Goal: Communication & Community: Answer question/provide support

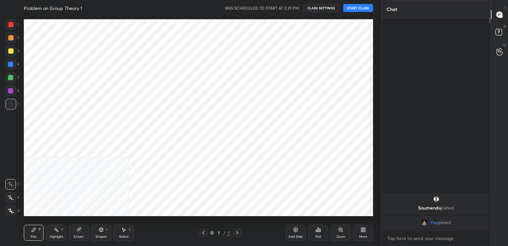
scroll to position [32885, 32734]
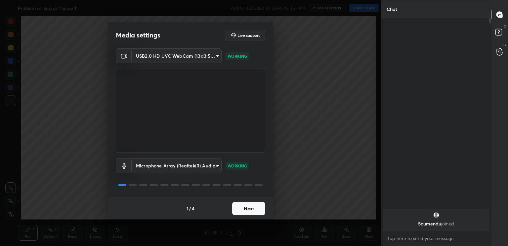
type textarea "x"
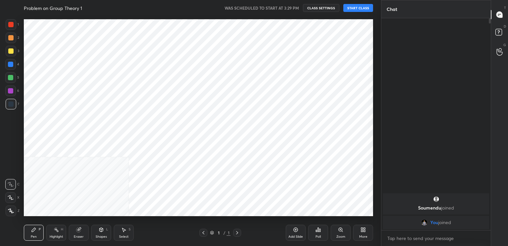
scroll to position [32885, 32734]
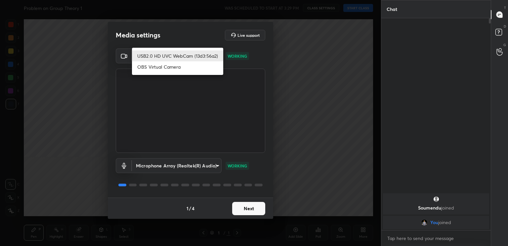
click at [210, 55] on body "1 2 3 4 5 6 7 C X Z C X Z E E Erase all H H Problem on Group Theory 1 WAS SCHED…" at bounding box center [254, 123] width 508 height 246
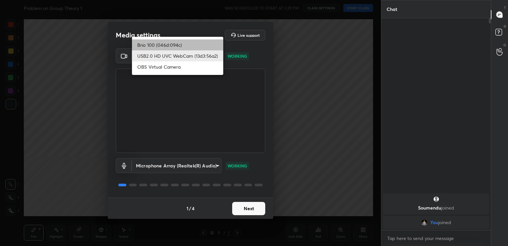
click at [184, 48] on li "Brio 100 (046d:094c)" at bounding box center [177, 44] width 91 height 11
type input "93c61ce10097ae5a7989bca811d23045a5431d1ada1a83d262e970503a3ca604"
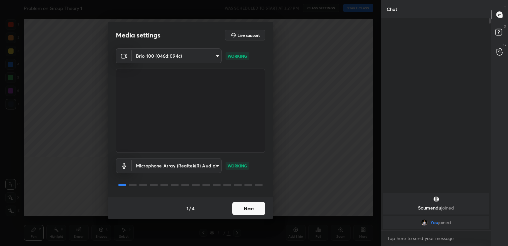
click at [251, 205] on button "Next" at bounding box center [248, 208] width 33 height 13
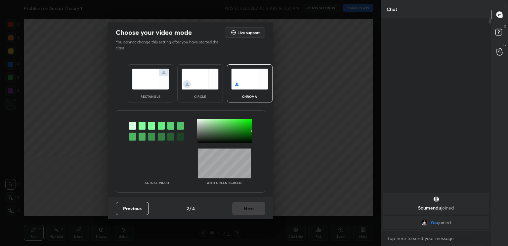
click at [251, 205] on div "Previous 2 / 4 Next" at bounding box center [190, 207] width 165 height 21
click at [206, 84] on img at bounding box center [200, 78] width 37 height 21
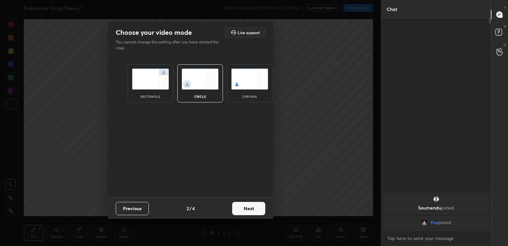
click at [257, 208] on button "Next" at bounding box center [248, 208] width 33 height 13
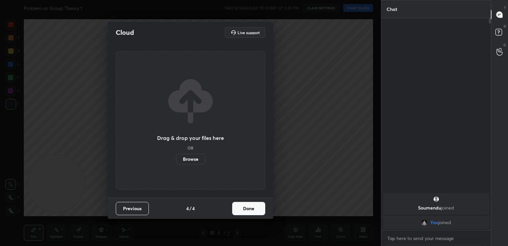
click at [257, 208] on button "Done" at bounding box center [248, 208] width 33 height 13
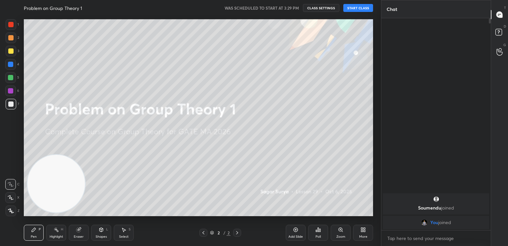
click at [360, 6] on button "START CLASS" at bounding box center [358, 8] width 30 height 8
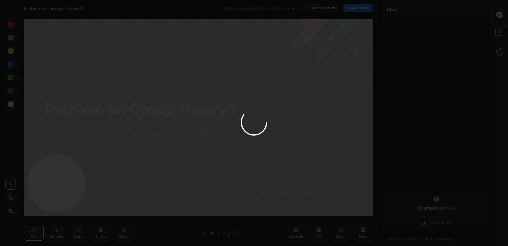
type textarea "x"
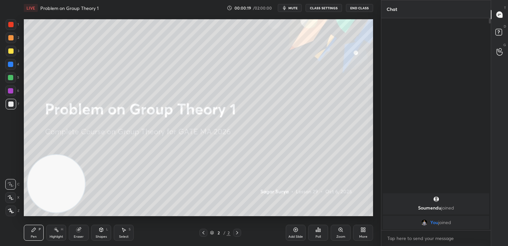
click at [289, 11] on button "mute" at bounding box center [290, 8] width 24 height 8
click at [367, 8] on button "End Class" at bounding box center [359, 8] width 27 height 8
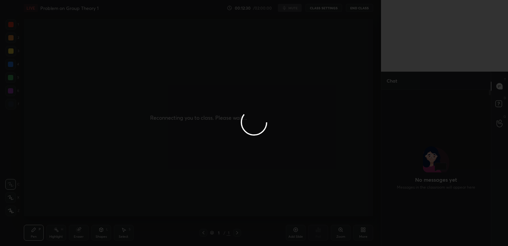
scroll to position [203, 355]
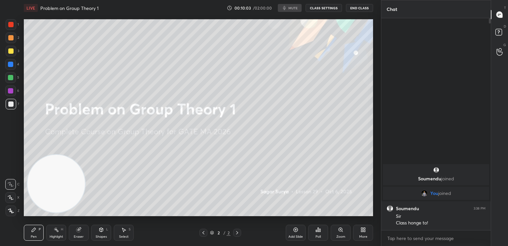
scroll to position [32885, 32734]
click at [366, 235] on div "More" at bounding box center [363, 236] width 8 height 3
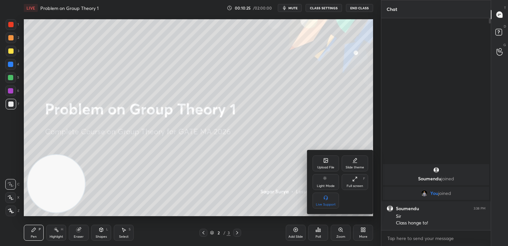
click at [320, 162] on div "Upload File" at bounding box center [326, 163] width 26 height 16
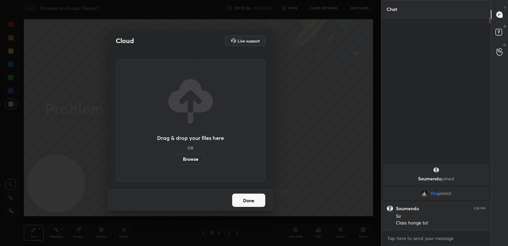
click at [183, 158] on label "Browse" at bounding box center [190, 159] width 29 height 11
click at [176, 158] on input "Browse" at bounding box center [176, 159] width 0 height 11
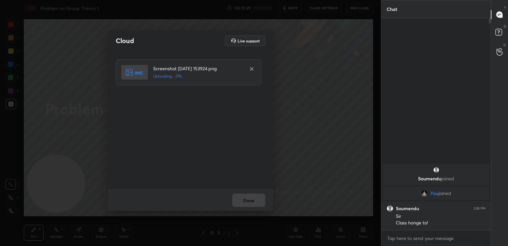
click at [258, 201] on div "Done" at bounding box center [190, 199] width 165 height 21
click at [258, 202] on button "Done" at bounding box center [248, 199] width 33 height 13
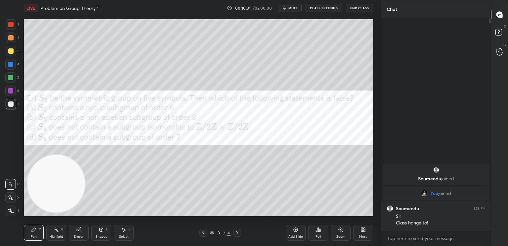
click at [10, 91] on div at bounding box center [10, 90] width 5 height 5
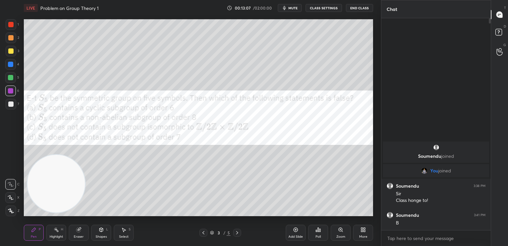
drag, startPoint x: 12, startPoint y: 89, endPoint x: 9, endPoint y: 91, distance: 3.7
click at [12, 89] on div at bounding box center [10, 90] width 5 height 5
click at [11, 38] on div at bounding box center [10, 37] width 5 height 5
click at [13, 26] on div at bounding box center [10, 24] width 5 height 5
click at [23, 117] on div "Setting up your live class Poll for secs No correct answer Start poll" at bounding box center [198, 117] width 355 height 203
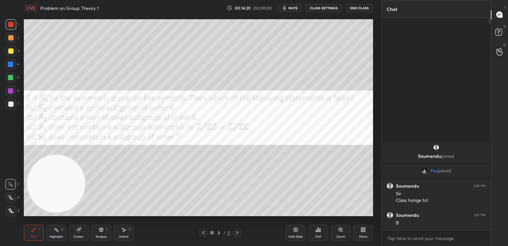
click at [13, 92] on div at bounding box center [10, 90] width 11 height 11
click at [12, 63] on div at bounding box center [10, 64] width 11 height 11
click at [292, 10] on button "mute" at bounding box center [290, 8] width 24 height 8
click at [357, 4] on button "End Class" at bounding box center [359, 8] width 27 height 8
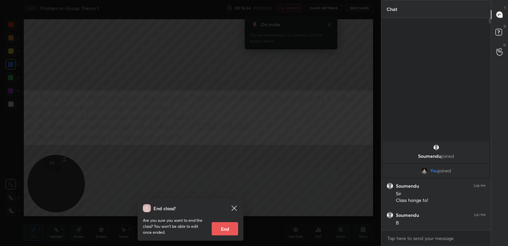
click at [236, 206] on icon at bounding box center [234, 207] width 5 height 5
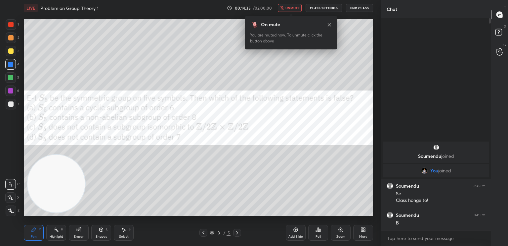
click at [292, 11] on button "unmute" at bounding box center [290, 8] width 24 height 8
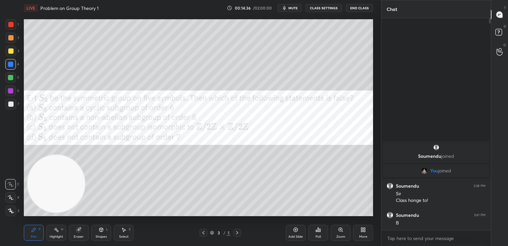
click at [293, 9] on span "mute" at bounding box center [293, 8] width 9 height 5
click at [364, 8] on button "End Class" at bounding box center [359, 8] width 27 height 8
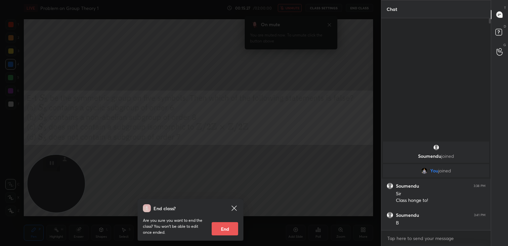
click at [236, 205] on icon at bounding box center [234, 208] width 8 height 8
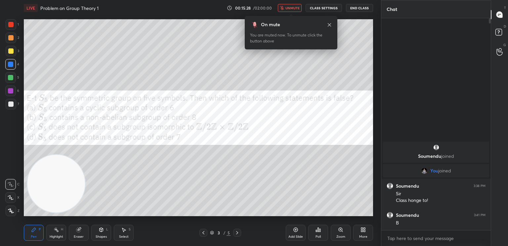
click at [294, 7] on span "unmute" at bounding box center [293, 8] width 14 height 5
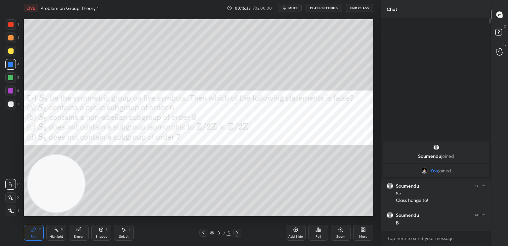
click at [13, 55] on div at bounding box center [11, 51] width 11 height 11
click at [12, 63] on div at bounding box center [10, 64] width 5 height 5
click at [75, 237] on div "Eraser" at bounding box center [79, 236] width 10 height 3
click at [13, 197] on div at bounding box center [10, 197] width 11 height 11
click at [32, 233] on div "Pen P" at bounding box center [34, 232] width 20 height 16
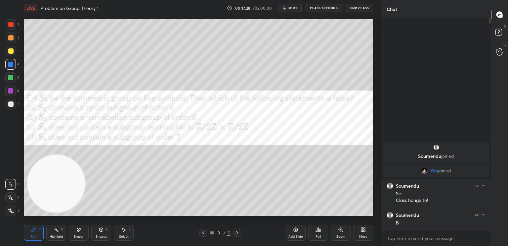
click at [11, 65] on div at bounding box center [10, 64] width 5 height 5
drag, startPoint x: 16, startPoint y: 25, endPoint x: 21, endPoint y: 21, distance: 6.8
click at [18, 24] on div "1" at bounding box center [12, 24] width 13 height 11
click at [12, 103] on div at bounding box center [10, 103] width 5 height 5
click at [16, 76] on div "5" at bounding box center [12, 77] width 14 height 11
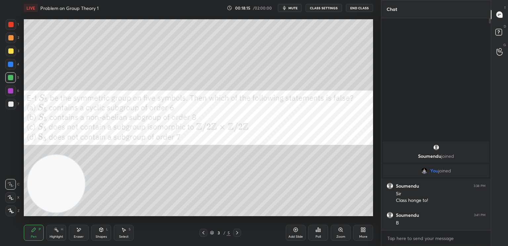
click at [361, 232] on div "More" at bounding box center [363, 232] width 20 height 16
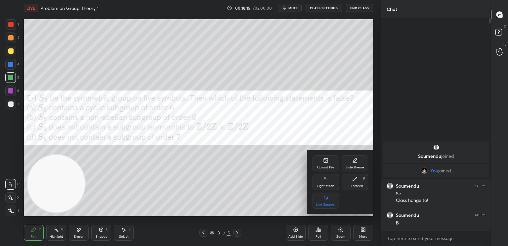
click at [323, 168] on div "Upload File" at bounding box center [325, 166] width 17 height 3
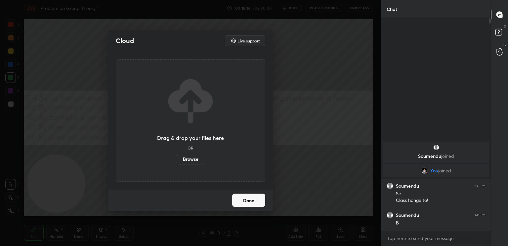
click at [178, 158] on label "Browse" at bounding box center [190, 159] width 29 height 11
click at [176, 158] on input "Browse" at bounding box center [176, 159] width 0 height 11
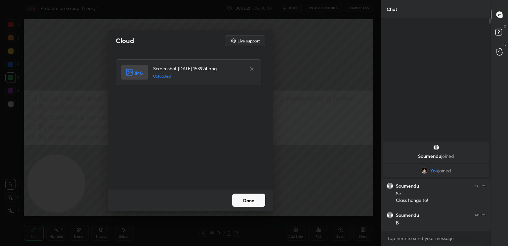
click at [256, 200] on button "Done" at bounding box center [248, 199] width 33 height 13
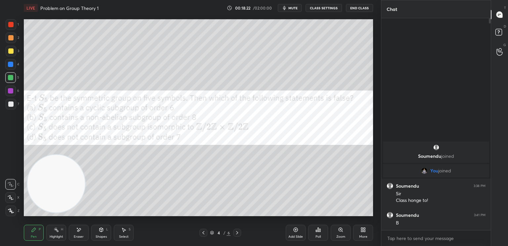
click at [366, 233] on div "More" at bounding box center [363, 232] width 20 height 16
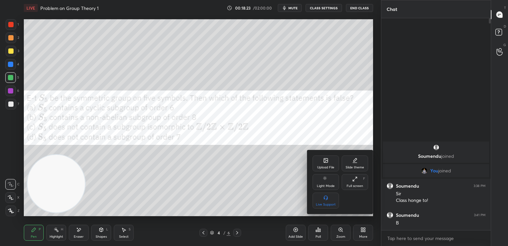
click at [328, 162] on div "Upload File" at bounding box center [326, 163] width 26 height 16
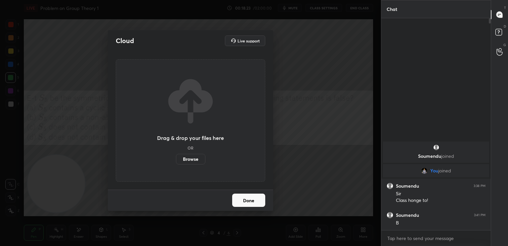
click at [189, 161] on label "Browse" at bounding box center [190, 159] width 29 height 11
click at [176, 161] on input "Browse" at bounding box center [176, 159] width 0 height 11
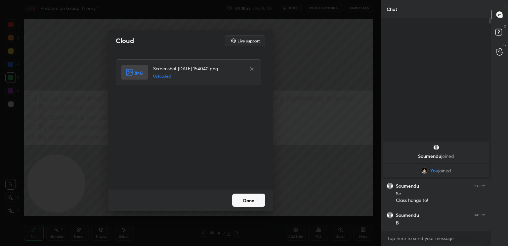
click at [251, 200] on button "Done" at bounding box center [248, 199] width 33 height 13
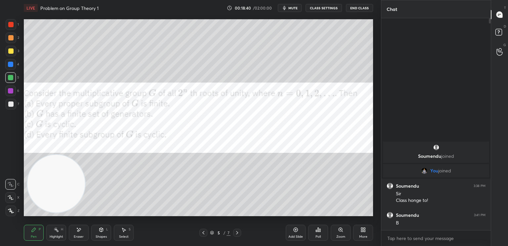
click at [294, 6] on span "mute" at bounding box center [293, 8] width 9 height 5
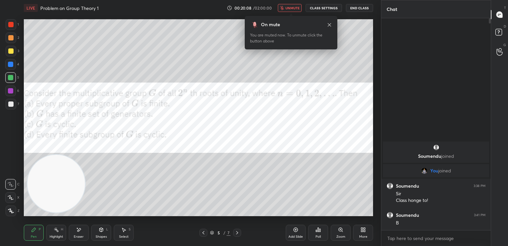
click at [290, 8] on span "unmute" at bounding box center [293, 8] width 14 height 5
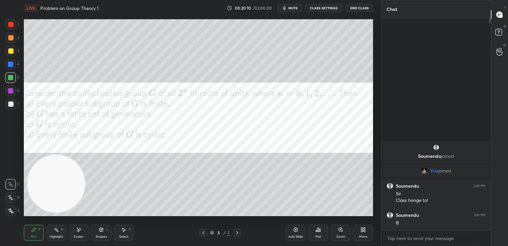
click at [292, 0] on div "LIVE Problem on Group Theory 1 00:20:10 / 02:00:00 mute CLASS SETTINGS End Class" at bounding box center [198, 8] width 349 height 16
click at [294, 6] on span "mute" at bounding box center [293, 8] width 9 height 5
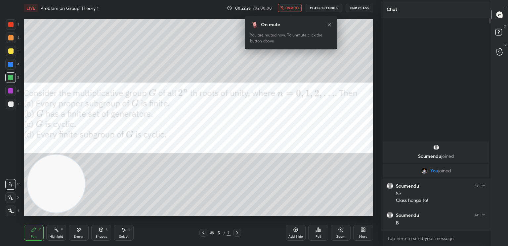
click at [300, 8] on span "unmute" at bounding box center [293, 8] width 14 height 5
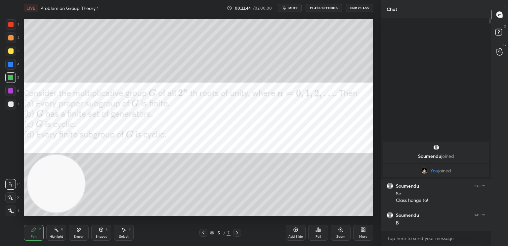
click at [13, 40] on div at bounding box center [11, 37] width 11 height 11
click at [81, 234] on div "Eraser" at bounding box center [79, 232] width 20 height 16
click at [30, 241] on div "Pen P Highlight H Eraser Shapes L Select S 5 / 7 Add Slide Poll Zoom More" at bounding box center [198, 232] width 349 height 26
drag, startPoint x: 40, startPoint y: 227, endPoint x: 38, endPoint y: 230, distance: 3.6
click at [40, 228] on div "P" at bounding box center [40, 228] width 2 height 3
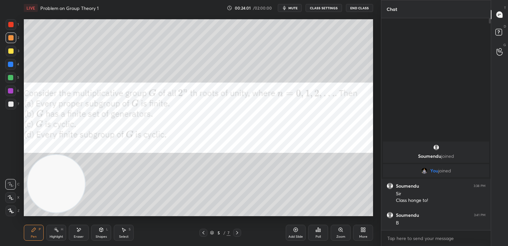
click at [12, 92] on div at bounding box center [10, 90] width 5 height 5
click at [81, 231] on div "Eraser" at bounding box center [79, 232] width 20 height 16
click at [38, 235] on div "Pen P" at bounding box center [34, 232] width 20 height 16
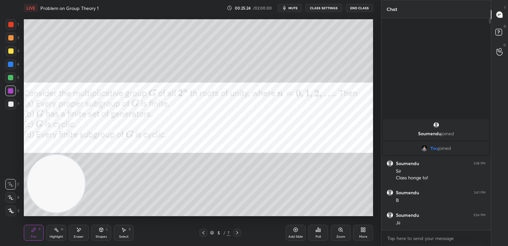
click at [361, 227] on icon at bounding box center [363, 229] width 5 height 5
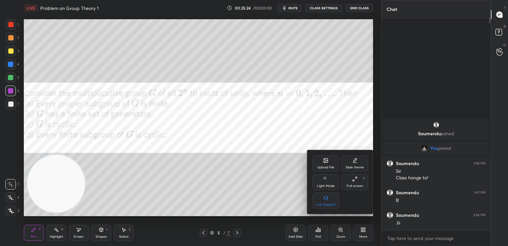
click at [325, 156] on div "Upload File Slide theme Light Mode Full screen F Live Support" at bounding box center [340, 182] width 66 height 64
click at [324, 164] on div "Upload File" at bounding box center [326, 163] width 26 height 16
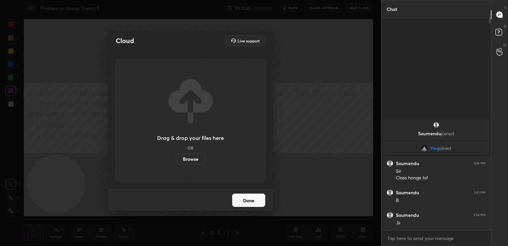
click at [187, 160] on label "Browse" at bounding box center [190, 159] width 29 height 11
click at [176, 160] on input "Browse" at bounding box center [176, 159] width 0 height 11
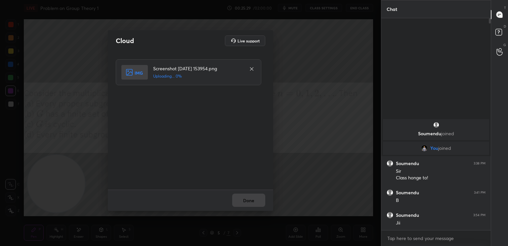
click at [257, 205] on div "Done" at bounding box center [190, 199] width 165 height 21
click at [258, 204] on div "Done" at bounding box center [190, 199] width 165 height 21
click at [258, 203] on button "Done" at bounding box center [248, 199] width 33 height 13
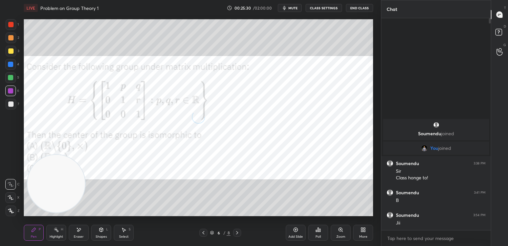
click at [296, 7] on span "mute" at bounding box center [293, 8] width 9 height 5
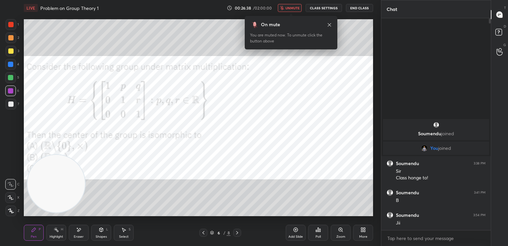
click at [330, 24] on icon at bounding box center [329, 24] width 5 height 5
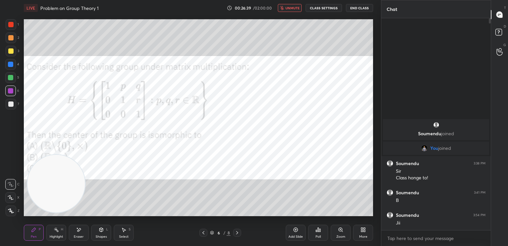
click at [298, 7] on span "unmute" at bounding box center [293, 8] width 14 height 5
click at [299, 9] on button "mute" at bounding box center [290, 8] width 24 height 8
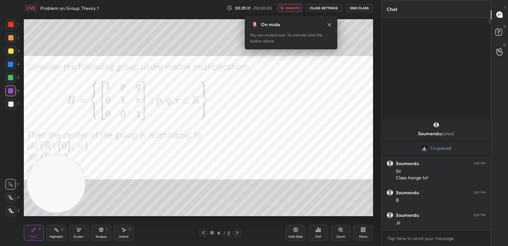
click at [365, 8] on button "End Class" at bounding box center [359, 8] width 27 height 8
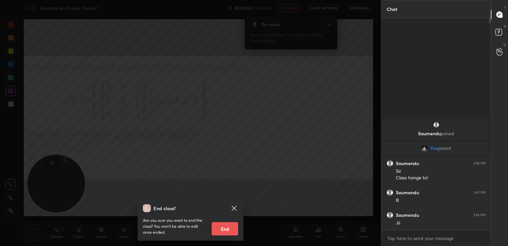
click at [233, 207] on icon at bounding box center [234, 207] width 5 height 5
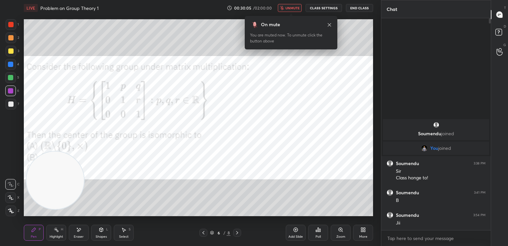
drag, startPoint x: 58, startPoint y: 198, endPoint x: 103, endPoint y: 54, distance: 150.7
click at [84, 151] on video at bounding box center [55, 180] width 58 height 58
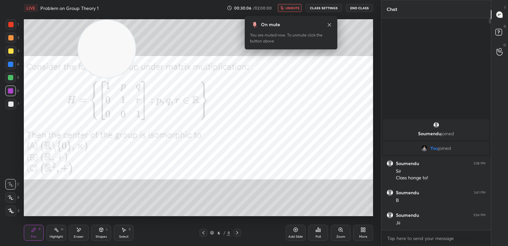
click at [298, 10] on span "unmute" at bounding box center [293, 8] width 14 height 5
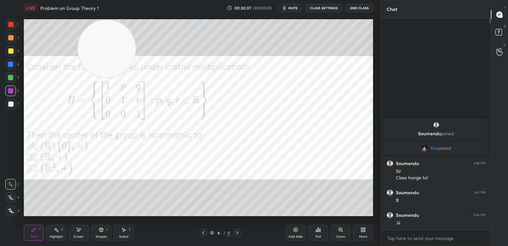
click at [12, 69] on div "4" at bounding box center [12, 65] width 14 height 13
click at [78, 77] on video at bounding box center [107, 49] width 58 height 58
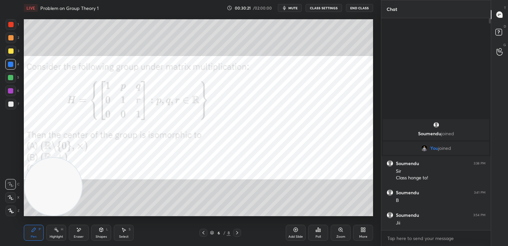
drag, startPoint x: 40, startPoint y: 232, endPoint x: 27, endPoint y: 252, distance: 23.3
click at [27, 0] on html "1 2 3 4 5 6 7 C X Z E E Erase all H H LIVE Problem on Group Theory 1 00:30:21 /…" at bounding box center [254, 0] width 508 height 0
click at [13, 19] on div "1 2 3 4 5 6 7 C X Z E E Erase all H H LIVE Problem on Group Theory 1 00:30:39 /…" at bounding box center [188, 123] width 376 height 246
click at [14, 24] on div at bounding box center [11, 24] width 11 height 11
click at [13, 53] on div at bounding box center [11, 51] width 11 height 11
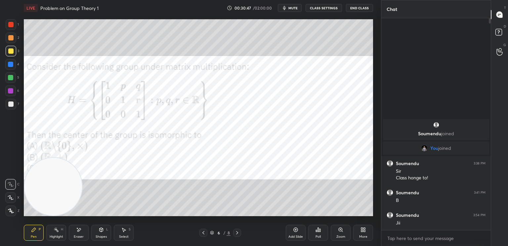
click at [292, 243] on div "Add Slide Poll Zoom More" at bounding box center [329, 232] width 87 height 37
click at [298, 230] on div "Add Slide" at bounding box center [296, 232] width 20 height 16
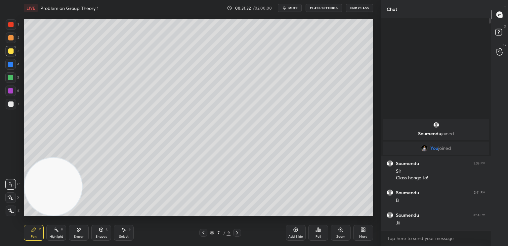
drag, startPoint x: 17, startPoint y: 93, endPoint x: 12, endPoint y: 94, distance: 4.7
click at [16, 94] on div "6" at bounding box center [12, 90] width 14 height 11
drag, startPoint x: 204, startPoint y: 231, endPoint x: 204, endPoint y: 235, distance: 3.7
click at [203, 231] on icon at bounding box center [203, 232] width 5 height 5
click at [14, 104] on div at bounding box center [11, 104] width 11 height 11
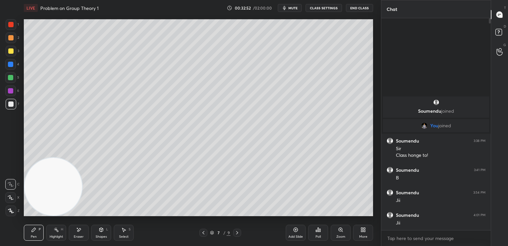
drag, startPoint x: 102, startPoint y: 147, endPoint x: 339, endPoint y: 14, distance: 272.1
click at [343, 15] on div "LIVE Problem on Group Theory 1 00:32:52 / 02:00:00 mute CLASS SETTINGS End Clas…" at bounding box center [198, 123] width 355 height 246
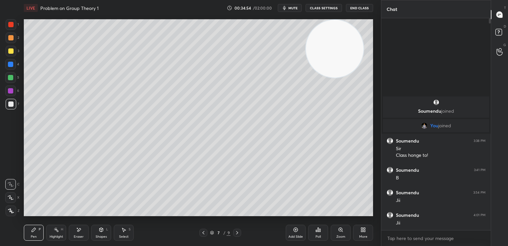
click at [77, 235] on div "Eraser" at bounding box center [79, 236] width 10 height 3
click at [14, 198] on div at bounding box center [10, 197] width 11 height 11
click at [299, 10] on button "mute" at bounding box center [290, 8] width 24 height 8
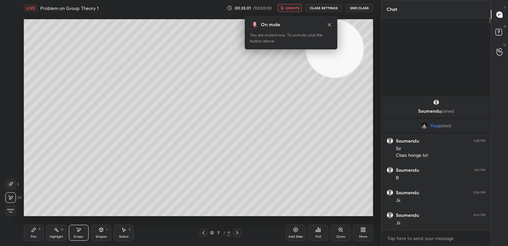
click at [352, 6] on button "End Class" at bounding box center [359, 8] width 27 height 8
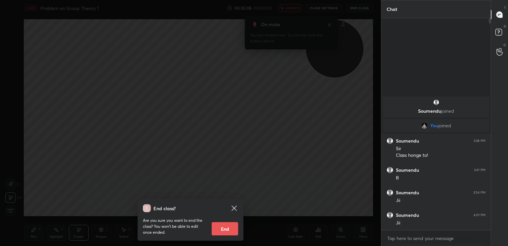
click at [235, 203] on div "End class? Are you sure you want to end the class? You won’t be able to edit on…" at bounding box center [191, 220] width 106 height 42
click at [234, 206] on icon at bounding box center [234, 208] width 8 height 8
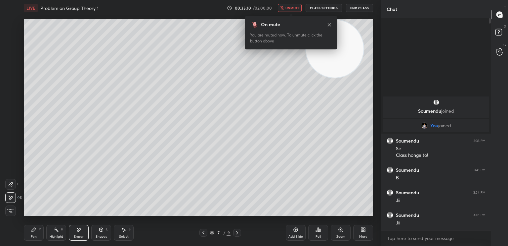
click at [294, 7] on span "unmute" at bounding box center [293, 8] width 14 height 5
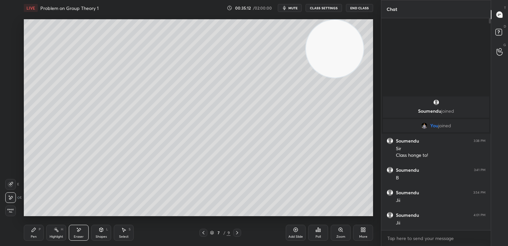
click at [33, 239] on div "Pen P" at bounding box center [34, 232] width 20 height 16
drag, startPoint x: 76, startPoint y: 235, endPoint x: 79, endPoint y: 219, distance: 16.8
click at [75, 235] on div "Eraser" at bounding box center [79, 236] width 10 height 3
click at [37, 233] on div "Pen P" at bounding box center [34, 232] width 20 height 16
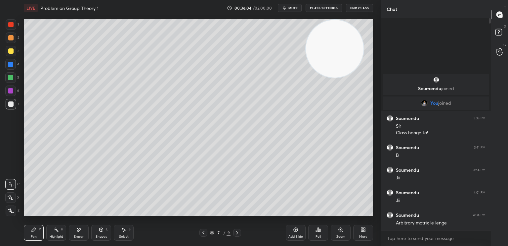
click at [67, 234] on div "Pen P Highlight H Eraser Shapes L Select S" at bounding box center [89, 232] width 131 height 16
click at [82, 229] on div "Eraser" at bounding box center [79, 232] width 20 height 16
click at [31, 236] on div "Pen" at bounding box center [34, 236] width 6 height 3
click at [76, 235] on div "Eraser" at bounding box center [79, 236] width 10 height 3
click at [37, 233] on div "Pen P" at bounding box center [34, 232] width 20 height 16
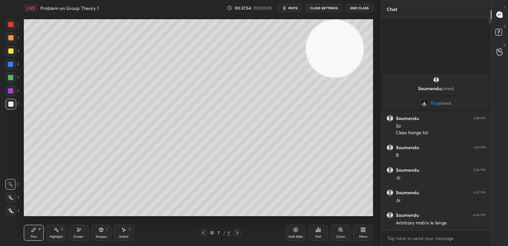
click at [294, 234] on div "Add Slide" at bounding box center [296, 232] width 20 height 16
click at [79, 236] on div "Eraser" at bounding box center [79, 236] width 10 height 3
click at [32, 230] on icon at bounding box center [34, 229] width 4 height 4
click at [234, 232] on div at bounding box center [238, 232] width 8 height 8
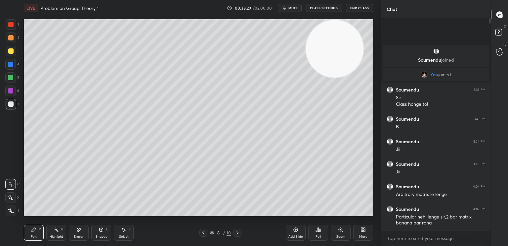
click at [78, 233] on div "Eraser" at bounding box center [79, 232] width 20 height 16
click at [34, 236] on div "Pen" at bounding box center [34, 236] width 6 height 3
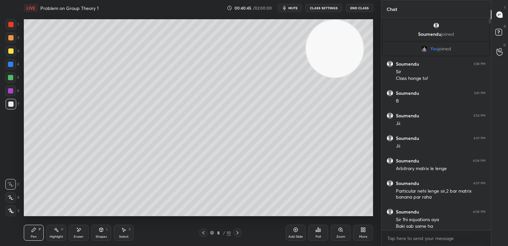
click at [75, 235] on div "Eraser" at bounding box center [79, 236] width 10 height 3
click at [33, 233] on div "Pen P" at bounding box center [34, 232] width 20 height 16
click at [79, 232] on div "Eraser" at bounding box center [79, 232] width 20 height 16
click at [38, 237] on div "Pen P" at bounding box center [34, 232] width 20 height 16
drag, startPoint x: 71, startPoint y: 229, endPoint x: 83, endPoint y: 217, distance: 17.1
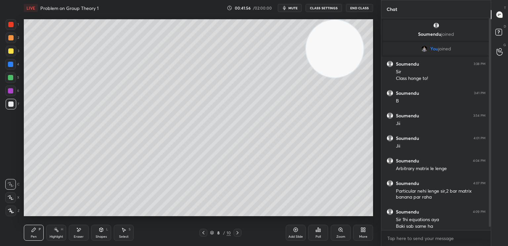
click at [71, 229] on div "Eraser" at bounding box center [79, 232] width 20 height 16
click at [29, 239] on div "Pen P" at bounding box center [34, 232] width 20 height 16
click at [80, 232] on icon at bounding box center [78, 230] width 5 height 6
click at [29, 235] on div "Pen P" at bounding box center [34, 232] width 20 height 16
click at [12, 52] on div at bounding box center [10, 50] width 5 height 5
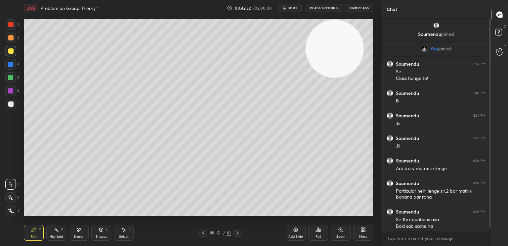
click at [205, 231] on icon at bounding box center [203, 232] width 5 height 5
click at [203, 232] on icon at bounding box center [204, 232] width 2 height 3
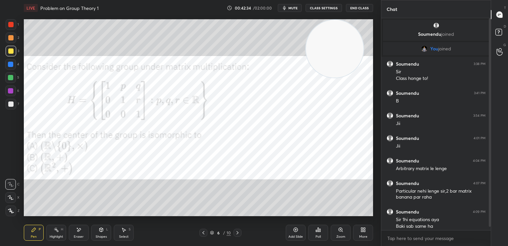
click at [12, 106] on div at bounding box center [11, 104] width 11 height 11
click at [9, 98] on div "6" at bounding box center [12, 91] width 14 height 13
click at [237, 231] on icon at bounding box center [237, 232] width 5 height 5
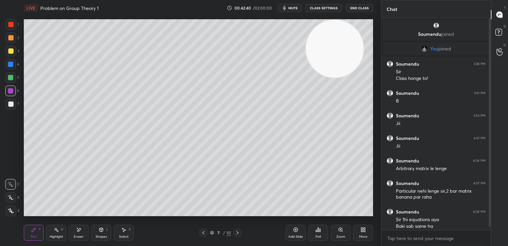
click at [237, 231] on icon at bounding box center [237, 232] width 5 height 5
click at [203, 231] on icon at bounding box center [203, 232] width 5 height 5
click at [238, 231] on icon at bounding box center [237, 232] width 5 height 5
click at [295, 233] on div "Add Slide" at bounding box center [296, 232] width 20 height 16
click at [16, 105] on div "7" at bounding box center [13, 104] width 14 height 11
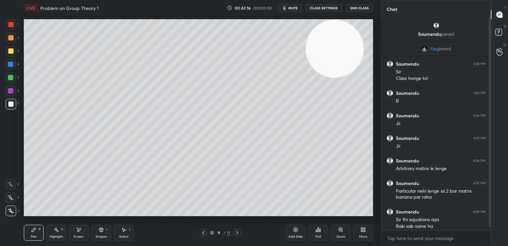
click at [15, 190] on div "X" at bounding box center [12, 195] width 14 height 13
click at [13, 187] on div at bounding box center [10, 184] width 11 height 11
click at [297, 8] on span "mute" at bounding box center [293, 8] width 9 height 5
click at [363, 8] on button "End Class" at bounding box center [359, 8] width 27 height 8
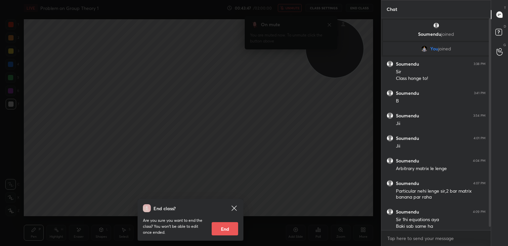
click at [236, 206] on icon at bounding box center [234, 207] width 5 height 5
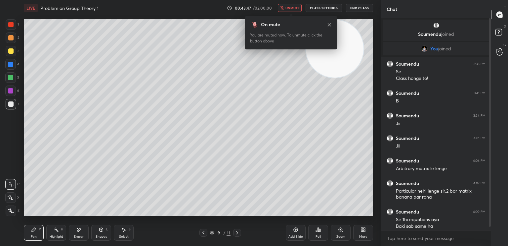
click at [296, 9] on span "unmute" at bounding box center [293, 8] width 14 height 5
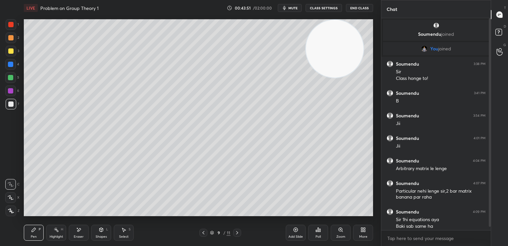
click at [13, 41] on div at bounding box center [11, 37] width 11 height 11
click at [11, 65] on div at bounding box center [10, 64] width 5 height 5
click at [10, 105] on div at bounding box center [10, 103] width 5 height 5
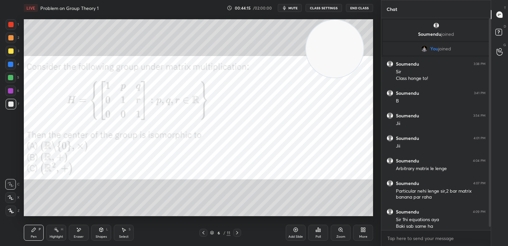
click at [11, 93] on div at bounding box center [10, 90] width 11 height 11
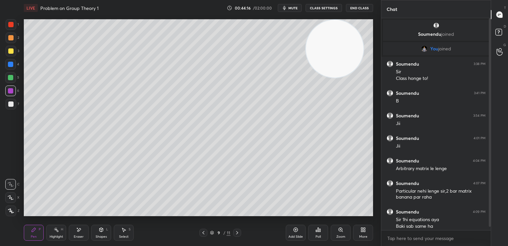
click at [14, 106] on div at bounding box center [11, 104] width 11 height 11
click at [7, 65] on div at bounding box center [10, 64] width 11 height 11
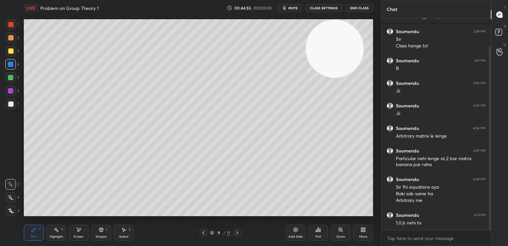
drag, startPoint x: 489, startPoint y: 164, endPoint x: 488, endPoint y: 197, distance: 32.8
click at [489, 195] on div at bounding box center [490, 137] width 2 height 183
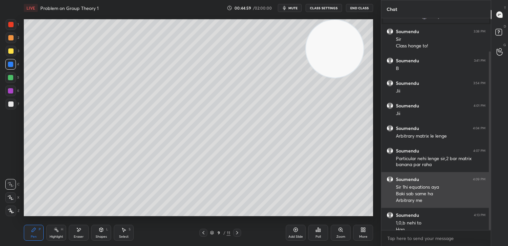
scroll to position [39, 0]
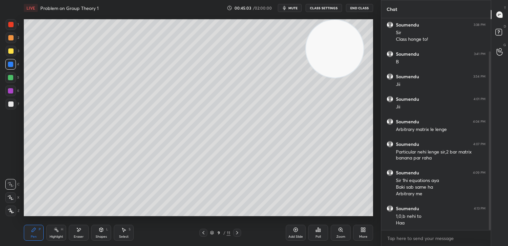
drag, startPoint x: 10, startPoint y: 99, endPoint x: 8, endPoint y: 111, distance: 11.8
click at [11, 101] on div at bounding box center [11, 104] width 11 height 11
click at [206, 233] on icon at bounding box center [203, 232] width 5 height 5
click at [206, 232] on div at bounding box center [204, 232] width 8 height 8
click at [205, 231] on icon at bounding box center [203, 232] width 5 height 5
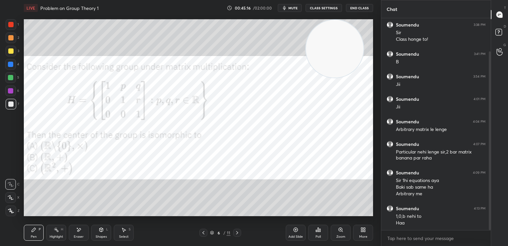
click at [11, 105] on div at bounding box center [10, 103] width 5 height 5
click at [9, 76] on div at bounding box center [10, 77] width 5 height 5
click at [236, 232] on icon at bounding box center [237, 232] width 5 height 5
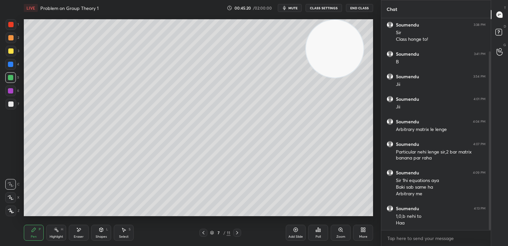
click at [237, 233] on icon at bounding box center [237, 232] width 5 height 5
click at [237, 234] on icon at bounding box center [237, 232] width 5 height 5
click at [362, 232] on div "More" at bounding box center [363, 232] width 20 height 16
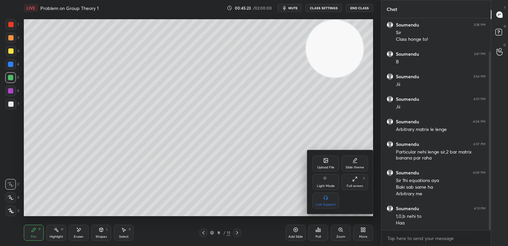
click at [327, 165] on div "Upload File" at bounding box center [325, 166] width 17 height 3
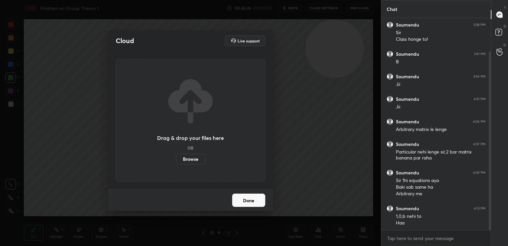
click at [192, 158] on label "Browse" at bounding box center [190, 159] width 29 height 11
click at [176, 158] on input "Browse" at bounding box center [176, 159] width 0 height 11
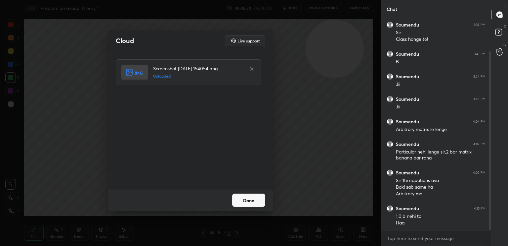
click at [245, 203] on button "Done" at bounding box center [248, 199] width 33 height 13
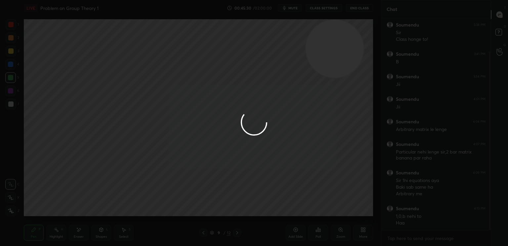
click at [245, 204] on div at bounding box center [254, 123] width 508 height 246
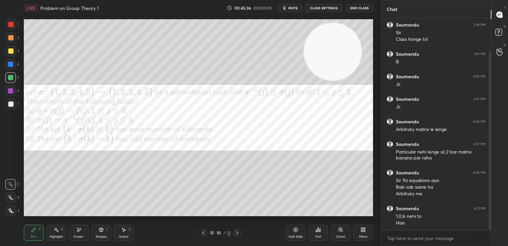
drag, startPoint x: 336, startPoint y: 65, endPoint x: 266, endPoint y: 196, distance: 148.5
click at [304, 80] on video at bounding box center [333, 52] width 58 height 58
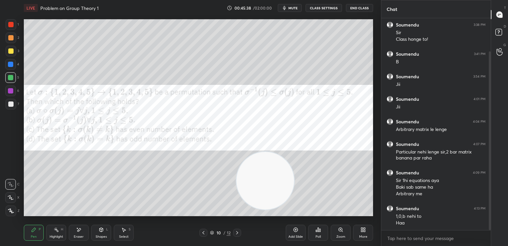
click at [293, 6] on span "mute" at bounding box center [293, 8] width 9 height 5
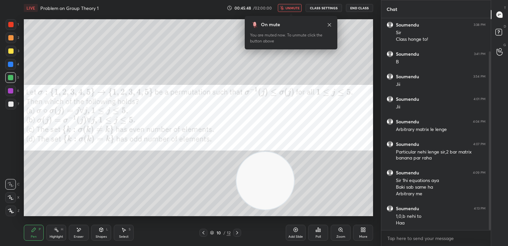
click at [367, 9] on button "End Class" at bounding box center [359, 8] width 27 height 8
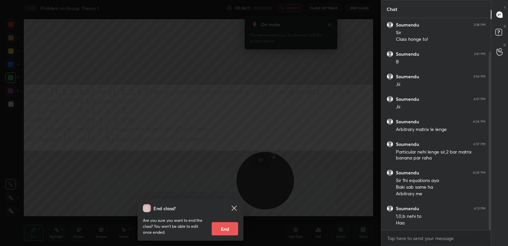
click at [235, 206] on icon at bounding box center [234, 207] width 5 height 5
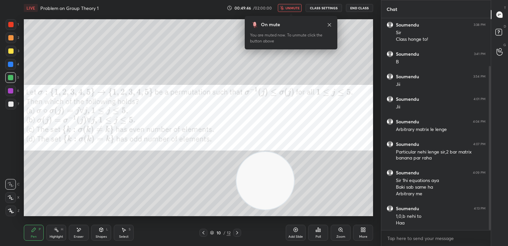
scroll to position [62, 0]
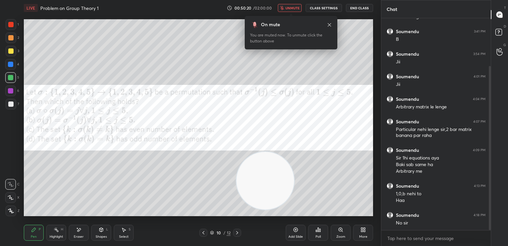
click at [294, 6] on button "unmute" at bounding box center [290, 8] width 24 height 8
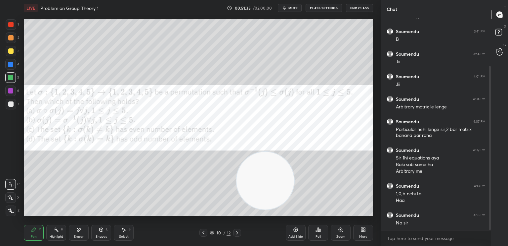
click at [9, 65] on div at bounding box center [10, 64] width 5 height 5
click at [107, 237] on div "Shapes L" at bounding box center [101, 232] width 20 height 16
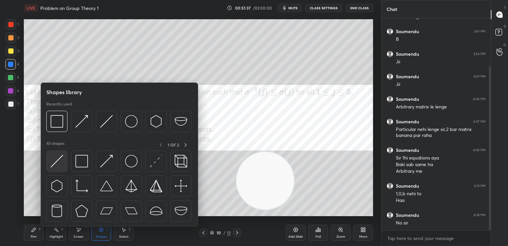
click at [60, 160] on img at bounding box center [57, 161] width 13 height 13
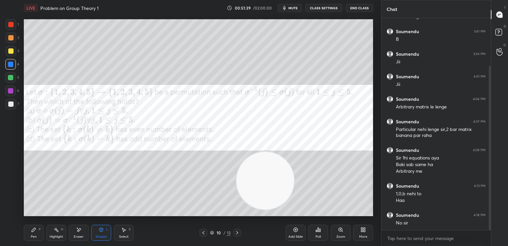
click at [32, 235] on div "Pen" at bounding box center [34, 236] width 6 height 3
click at [11, 104] on div at bounding box center [10, 103] width 5 height 5
click at [12, 39] on div at bounding box center [10, 37] width 5 height 5
click at [11, 104] on div at bounding box center [10, 103] width 5 height 5
click at [11, 28] on div at bounding box center [11, 24] width 11 height 11
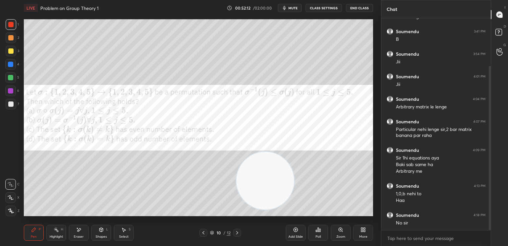
click at [13, 106] on div at bounding box center [10, 103] width 5 height 5
click at [13, 31] on div "1" at bounding box center [12, 25] width 13 height 13
click at [97, 225] on div "Shapes L" at bounding box center [101, 232] width 20 height 16
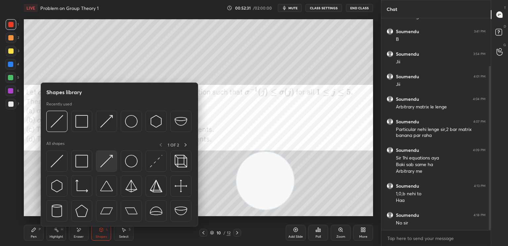
click at [109, 164] on img at bounding box center [106, 161] width 13 height 13
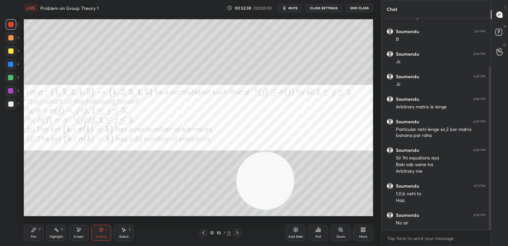
drag, startPoint x: 34, startPoint y: 235, endPoint x: 37, endPoint y: 231, distance: 4.5
click at [34, 236] on div "Pen" at bounding box center [34, 236] width 6 height 3
click at [9, 104] on div at bounding box center [10, 103] width 5 height 5
click at [104, 232] on div "Shapes L" at bounding box center [101, 232] width 20 height 16
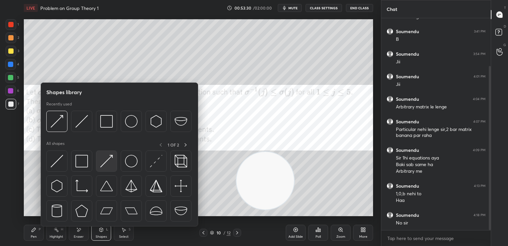
click at [102, 159] on img at bounding box center [106, 161] width 13 height 13
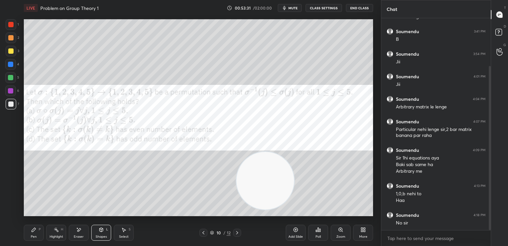
click at [13, 75] on div at bounding box center [10, 77] width 11 height 11
click at [45, 228] on div "Pen P Highlight H Eraser Shapes L Select S" at bounding box center [89, 232] width 131 height 16
click at [11, 104] on div at bounding box center [10, 103] width 5 height 5
click at [44, 230] on div "Pen P Highlight H Eraser Shapes L Select S" at bounding box center [89, 232] width 131 height 16
click at [41, 233] on div "Pen P" at bounding box center [34, 232] width 20 height 16
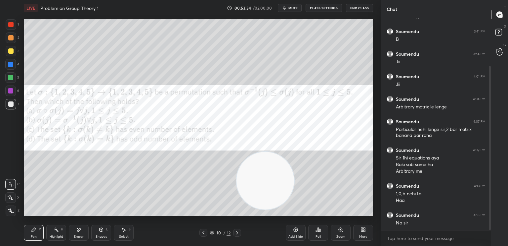
click at [241, 206] on div "Setting up your live class Poll for secs No correct answer Start poll" at bounding box center [198, 117] width 349 height 197
click at [107, 231] on div "Shapes L" at bounding box center [101, 232] width 20 height 16
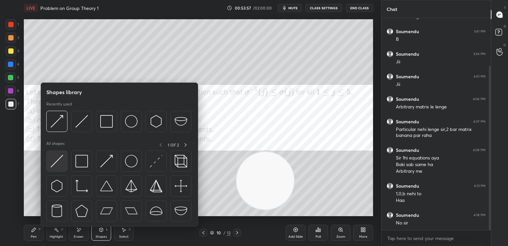
click at [56, 164] on img at bounding box center [57, 161] width 13 height 13
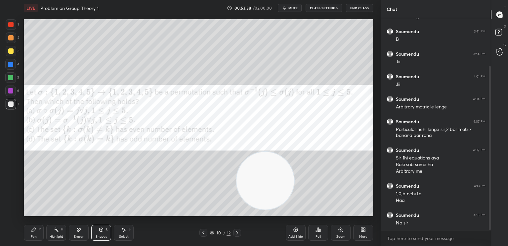
click at [10, 55] on div at bounding box center [11, 51] width 11 height 11
click at [33, 236] on div "Pen P" at bounding box center [34, 232] width 20 height 16
click at [10, 104] on div at bounding box center [10, 103] width 5 height 5
drag, startPoint x: 276, startPoint y: 176, endPoint x: 137, endPoint y: 178, distance: 139.0
click at [235, 190] on video at bounding box center [264, 181] width 58 height 58
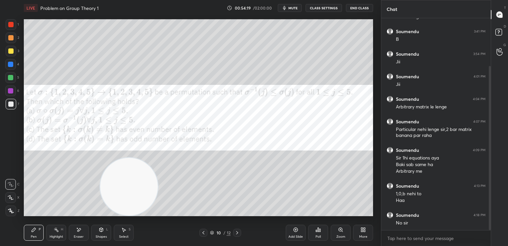
click at [102, 234] on div "Shapes L" at bounding box center [101, 232] width 20 height 16
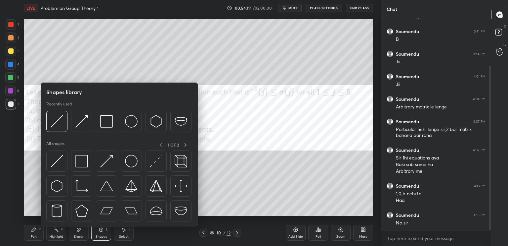
click at [105, 162] on img at bounding box center [106, 161] width 13 height 13
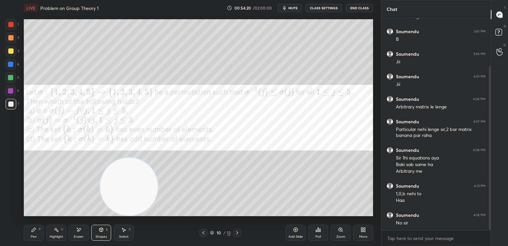
click at [10, 67] on div at bounding box center [10, 64] width 5 height 5
click at [9, 110] on div "7" at bounding box center [13, 105] width 14 height 13
click at [8, 108] on div at bounding box center [11, 104] width 11 height 11
click at [37, 233] on div "Pen P" at bounding box center [34, 232] width 20 height 16
click at [9, 79] on div at bounding box center [10, 77] width 5 height 5
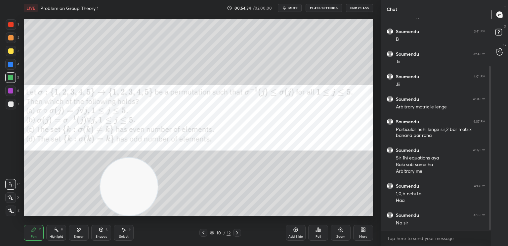
click at [103, 241] on div "Pen P Highlight H Eraser Shapes L Select S 10 / 12 Add Slide Poll Zoom More" at bounding box center [198, 232] width 349 height 26
click at [97, 225] on div "Pen P Highlight H Eraser Shapes L Select S 10 / 12 Add Slide Poll Zoom More" at bounding box center [198, 232] width 349 height 26
click at [98, 232] on div "Shapes L" at bounding box center [101, 232] width 20 height 16
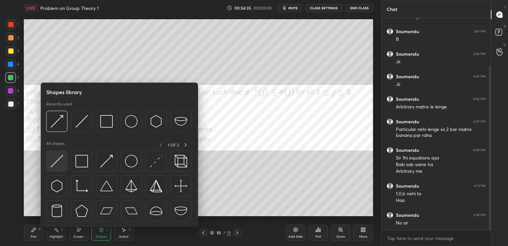
click at [56, 158] on img at bounding box center [57, 161] width 13 height 13
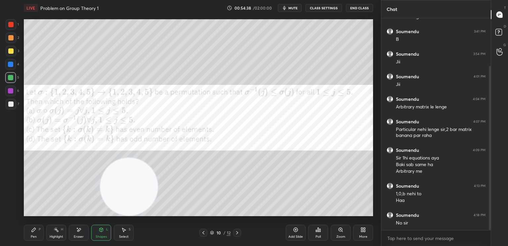
click at [29, 233] on div "Pen P" at bounding box center [34, 232] width 20 height 16
click at [11, 103] on div at bounding box center [10, 103] width 5 height 5
click at [9, 55] on div at bounding box center [11, 51] width 11 height 11
click at [298, 230] on div "Add Slide" at bounding box center [296, 232] width 20 height 16
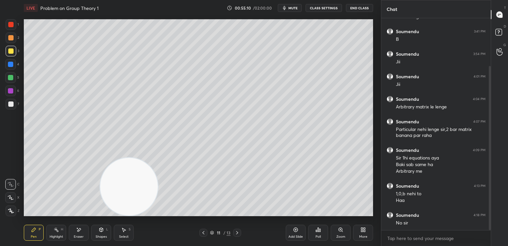
click at [10, 49] on div at bounding box center [10, 50] width 5 height 5
click at [203, 229] on div at bounding box center [204, 232] width 8 height 8
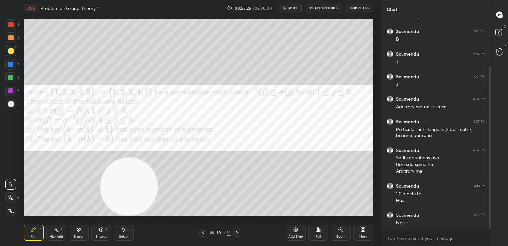
click at [238, 233] on icon at bounding box center [237, 232] width 5 height 5
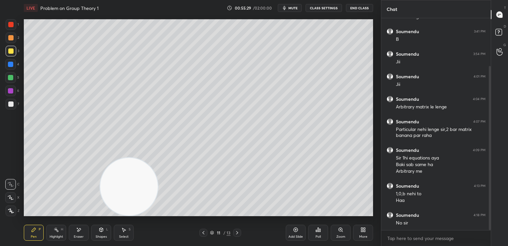
click at [207, 237] on div "Pen P Highlight H Eraser Shapes L Select S 11 / 13 Add Slide Poll Zoom More" at bounding box center [198, 232] width 349 height 26
click at [204, 236] on div at bounding box center [204, 232] width 8 height 8
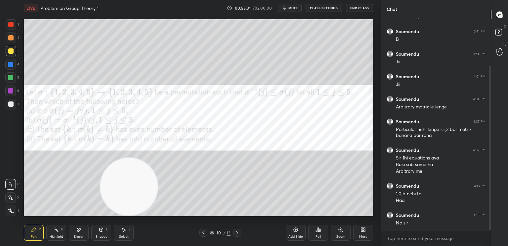
click at [11, 40] on div at bounding box center [10, 37] width 5 height 5
click at [80, 237] on div "Eraser" at bounding box center [79, 236] width 10 height 3
click at [35, 228] on icon at bounding box center [34, 229] width 4 height 4
click at [11, 27] on div at bounding box center [11, 24] width 11 height 11
click at [237, 235] on div at bounding box center [237, 232] width 8 height 8
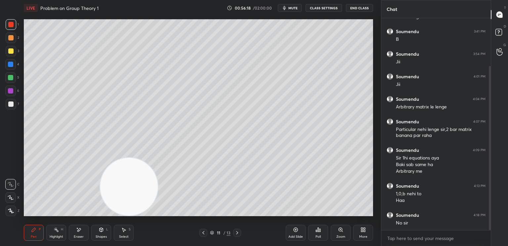
click at [81, 235] on div "Eraser" at bounding box center [79, 236] width 10 height 3
click at [6, 212] on span "Erase all" at bounding box center [11, 210] width 10 height 5
click at [30, 225] on div "Pen P" at bounding box center [34, 232] width 20 height 16
click at [8, 106] on div at bounding box center [11, 104] width 11 height 11
click at [9, 27] on div at bounding box center [11, 24] width 11 height 11
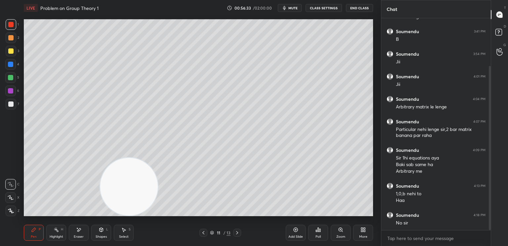
click at [7, 104] on div at bounding box center [11, 104] width 11 height 11
click at [10, 105] on div at bounding box center [10, 103] width 5 height 5
click at [102, 236] on div "Shapes" at bounding box center [101, 236] width 11 height 3
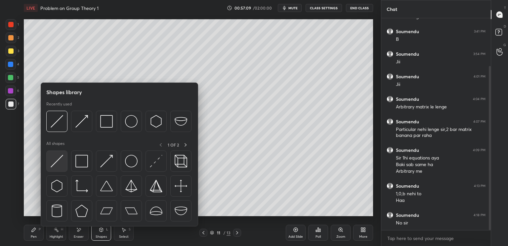
click at [65, 157] on div at bounding box center [56, 160] width 21 height 21
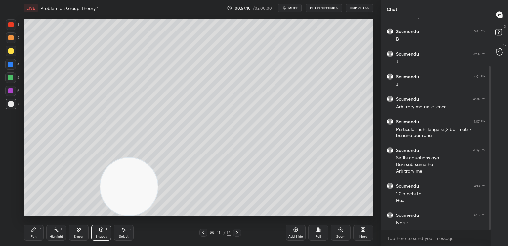
click at [7, 21] on div at bounding box center [11, 24] width 11 height 11
click at [12, 67] on div at bounding box center [10, 64] width 11 height 11
click at [41, 233] on div "Pen P" at bounding box center [34, 232] width 20 height 16
click at [108, 233] on div "Shapes L" at bounding box center [101, 232] width 20 height 16
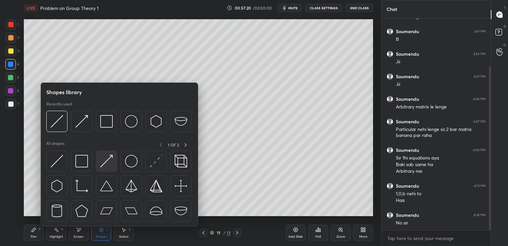
click at [108, 156] on img at bounding box center [106, 161] width 13 height 13
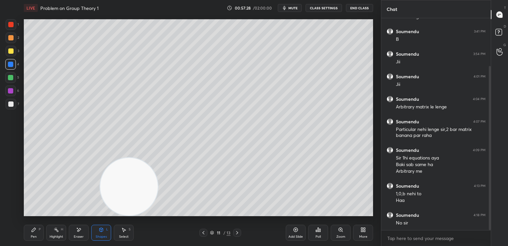
click at [11, 101] on div at bounding box center [11, 104] width 11 height 11
click at [32, 234] on div "Pen P" at bounding box center [34, 232] width 20 height 16
click at [82, 232] on div "Eraser" at bounding box center [79, 232] width 20 height 16
click at [12, 203] on div "Erase all" at bounding box center [11, 209] width 12 height 13
click at [204, 233] on div at bounding box center [204, 232] width 8 height 8
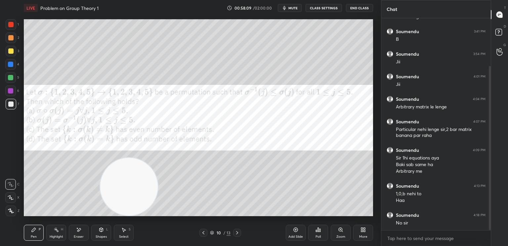
click at [242, 231] on div "10 / 13" at bounding box center [220, 232] width 131 height 8
click at [241, 232] on div at bounding box center [237, 232] width 8 height 8
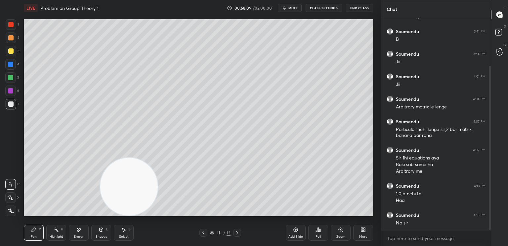
click at [241, 232] on div at bounding box center [237, 232] width 8 height 8
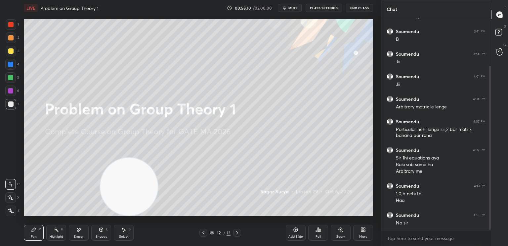
click at [204, 231] on icon at bounding box center [203, 232] width 5 height 5
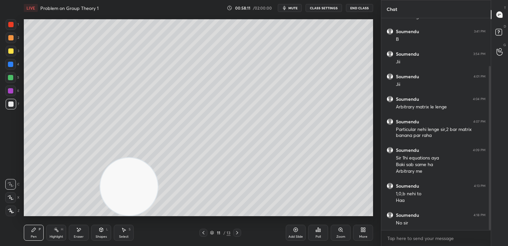
click at [201, 230] on icon at bounding box center [203, 232] width 5 height 5
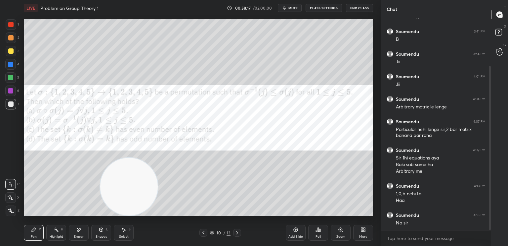
click at [11, 64] on div at bounding box center [10, 64] width 5 height 5
click at [13, 104] on div at bounding box center [10, 103] width 5 height 5
click at [235, 234] on icon at bounding box center [237, 232] width 5 height 5
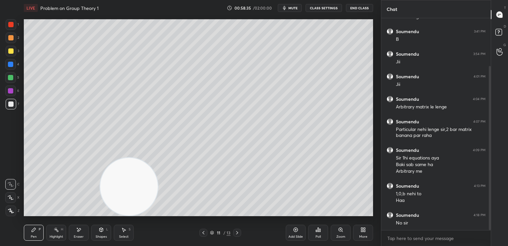
click at [203, 234] on icon at bounding box center [203, 232] width 5 height 5
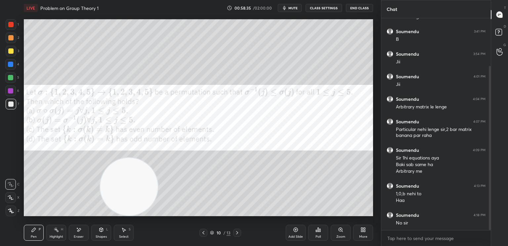
click at [238, 233] on icon at bounding box center [237, 232] width 5 height 5
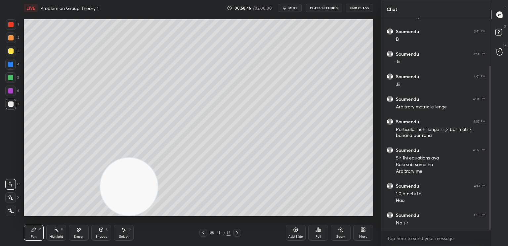
click at [107, 231] on div "Shapes L" at bounding box center [101, 232] width 20 height 16
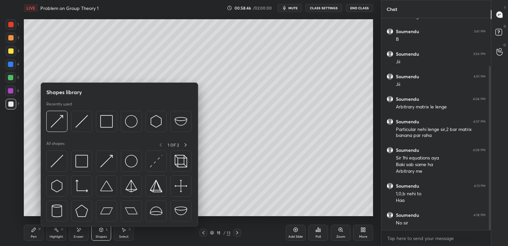
click at [108, 164] on img at bounding box center [106, 161] width 13 height 13
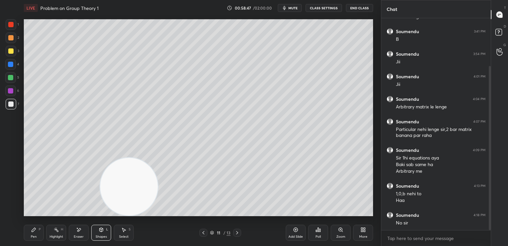
click at [14, 53] on div at bounding box center [11, 51] width 11 height 11
click at [36, 234] on div "Pen P" at bounding box center [34, 232] width 20 height 16
click at [12, 103] on div at bounding box center [10, 103] width 5 height 5
click at [105, 228] on div "Shapes L" at bounding box center [101, 232] width 20 height 16
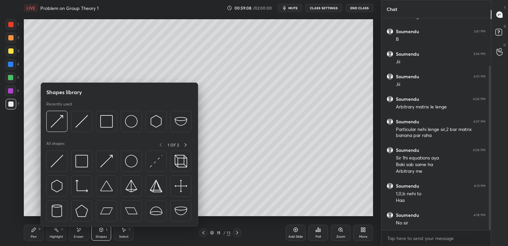
click at [114, 165] on div at bounding box center [106, 160] width 21 height 21
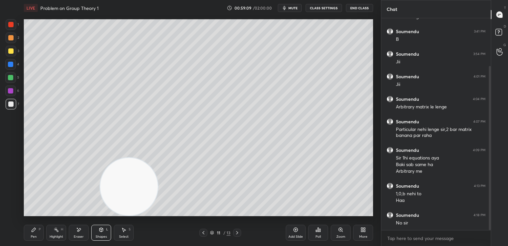
click at [15, 26] on div at bounding box center [11, 24] width 11 height 11
drag, startPoint x: 12, startPoint y: 52, endPoint x: 22, endPoint y: 52, distance: 9.6
click at [9, 54] on div at bounding box center [11, 51] width 11 height 11
click at [33, 232] on icon at bounding box center [33, 229] width 5 height 5
click at [10, 103] on div at bounding box center [10, 103] width 5 height 5
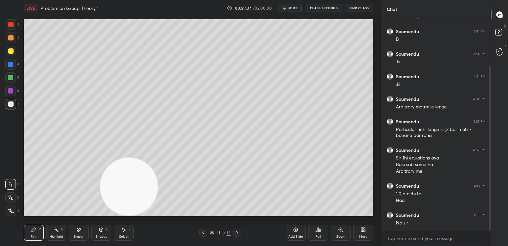
click at [10, 23] on div at bounding box center [10, 24] width 5 height 5
click at [105, 229] on div "Shapes L" at bounding box center [101, 232] width 20 height 16
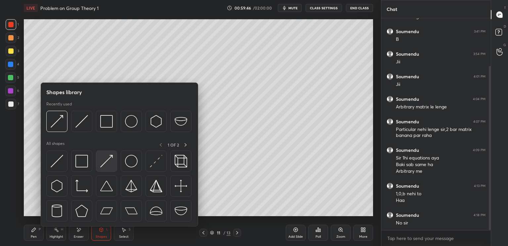
click at [103, 159] on img at bounding box center [106, 161] width 13 height 13
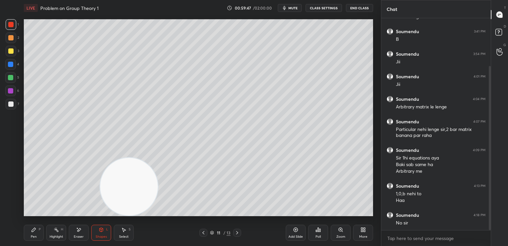
click at [12, 68] on div at bounding box center [10, 64] width 11 height 11
click at [41, 227] on div "Pen P" at bounding box center [34, 232] width 20 height 16
click at [81, 228] on icon at bounding box center [78, 230] width 5 height 6
click at [33, 233] on div "Pen P" at bounding box center [34, 232] width 20 height 16
click at [9, 102] on div at bounding box center [10, 103] width 5 height 5
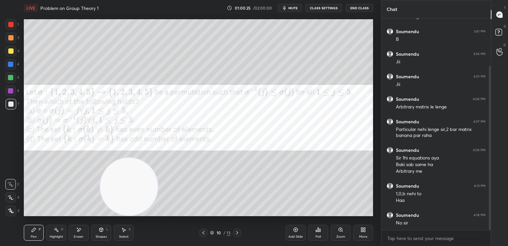
click at [237, 232] on icon at bounding box center [237, 232] width 5 height 5
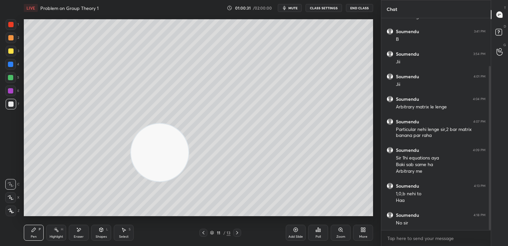
drag, startPoint x: 164, startPoint y: 149, endPoint x: 342, endPoint y: 26, distance: 216.2
click at [189, 123] on video at bounding box center [160, 152] width 58 height 58
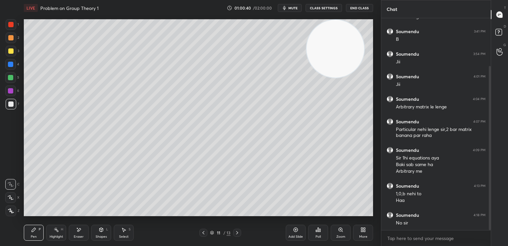
click at [104, 224] on div "Pen P Highlight H Eraser Shapes L Select S 11 / 13 Add Slide Poll Zoom More" at bounding box center [198, 232] width 349 height 26
click at [104, 229] on div "Shapes L" at bounding box center [101, 232] width 20 height 16
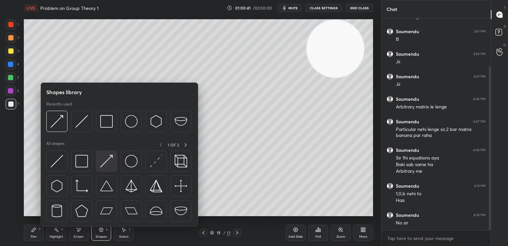
click at [108, 164] on img at bounding box center [106, 161] width 13 height 13
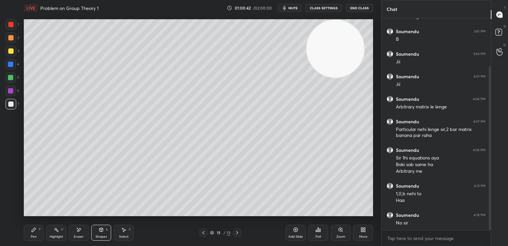
click at [12, 66] on div at bounding box center [10, 64] width 11 height 11
click at [34, 237] on div "Pen" at bounding box center [34, 236] width 6 height 3
click at [11, 104] on div at bounding box center [10, 103] width 5 height 5
drag, startPoint x: 106, startPoint y: 237, endPoint x: 103, endPoint y: 227, distance: 10.8
click at [106, 238] on div "Shapes" at bounding box center [101, 236] width 11 height 3
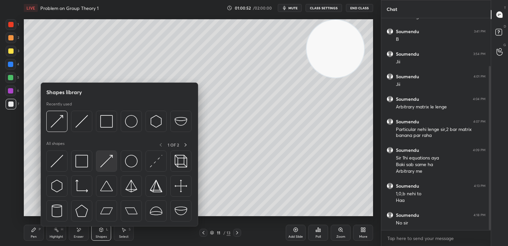
click at [109, 166] on img at bounding box center [106, 161] width 13 height 13
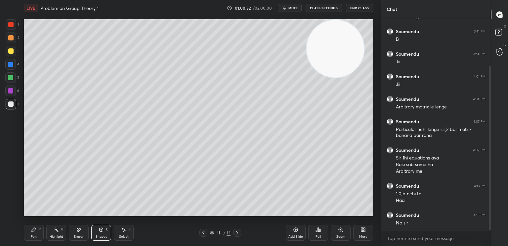
click at [7, 37] on div at bounding box center [11, 37] width 11 height 11
click at [27, 240] on div "Pen P Highlight H Eraser Shapes L Select S 11 / 13 Add Slide Poll Zoom More" at bounding box center [198, 232] width 349 height 26
click at [28, 238] on div "Pen P" at bounding box center [34, 232] width 20 height 16
click at [10, 102] on div at bounding box center [10, 103] width 5 height 5
click at [203, 232] on icon at bounding box center [203, 232] width 5 height 5
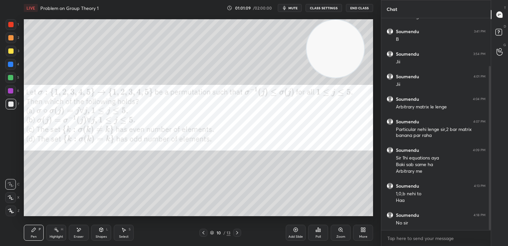
click at [11, 90] on div at bounding box center [10, 90] width 5 height 5
click at [16, 108] on div "7" at bounding box center [13, 104] width 14 height 11
click at [28, 233] on div "Pen P" at bounding box center [34, 232] width 20 height 16
drag, startPoint x: 11, startPoint y: 110, endPoint x: 8, endPoint y: 105, distance: 6.1
click at [11, 110] on div "7" at bounding box center [13, 105] width 14 height 13
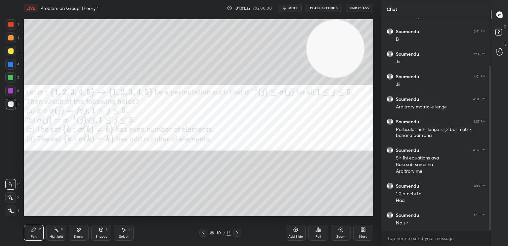
click at [82, 231] on div "Eraser" at bounding box center [79, 232] width 20 height 16
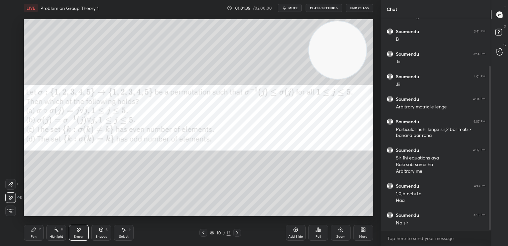
drag, startPoint x: 322, startPoint y: 53, endPoint x: 24, endPoint y: 177, distance: 323.2
click at [309, 79] on video at bounding box center [338, 50] width 58 height 58
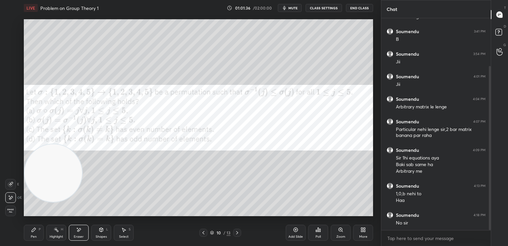
click at [34, 222] on div "Pen P Highlight H Eraser Shapes L Select S 10 / 13 Add Slide Poll Zoom More" at bounding box center [198, 232] width 349 height 26
click at [34, 231] on icon at bounding box center [33, 229] width 5 height 5
click at [10, 101] on div at bounding box center [10, 103] width 5 height 5
drag, startPoint x: 78, startPoint y: 232, endPoint x: 64, endPoint y: 159, distance: 73.8
click at [77, 233] on div "Eraser" at bounding box center [79, 232] width 20 height 16
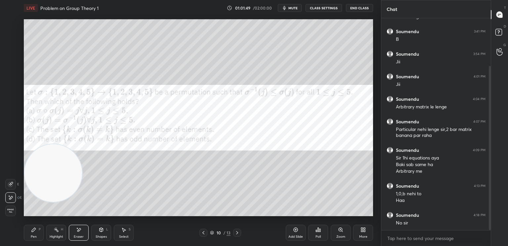
click at [36, 235] on div "Pen P" at bounding box center [34, 232] width 20 height 16
click at [11, 27] on div at bounding box center [11, 24] width 11 height 11
click at [10, 78] on div at bounding box center [10, 77] width 5 height 5
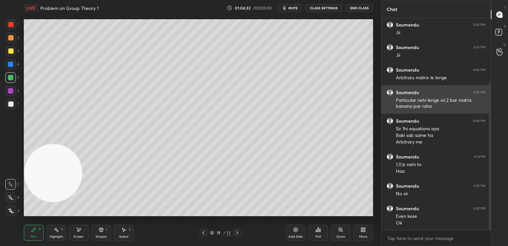
scroll to position [113, 0]
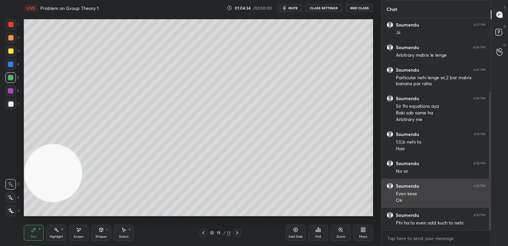
click at [477, 181] on div "[PERSON_NAME] 4:32 PM Even kese Ok" at bounding box center [437, 192] width 110 height 29
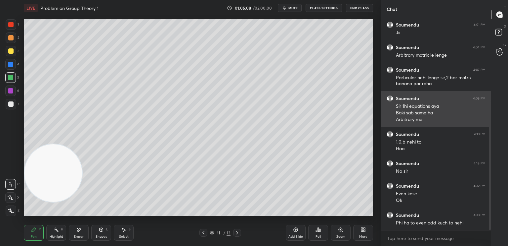
scroll to position [136, 0]
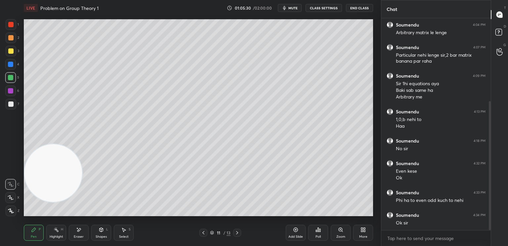
click at [363, 229] on icon at bounding box center [363, 229] width 5 height 5
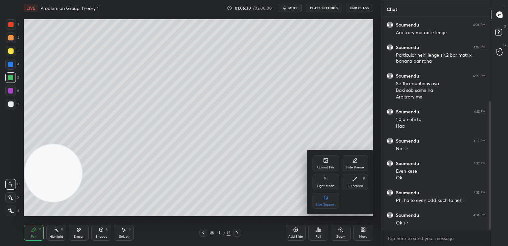
click at [330, 165] on div "Upload File" at bounding box center [325, 166] width 17 height 3
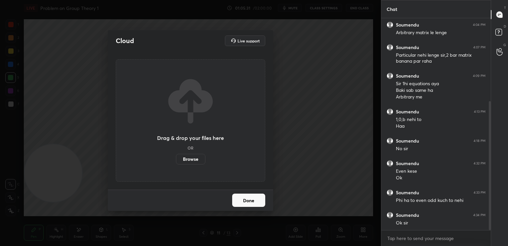
click at [191, 159] on label "Browse" at bounding box center [190, 159] width 29 height 11
click at [176, 159] on input "Browse" at bounding box center [176, 159] width 0 height 11
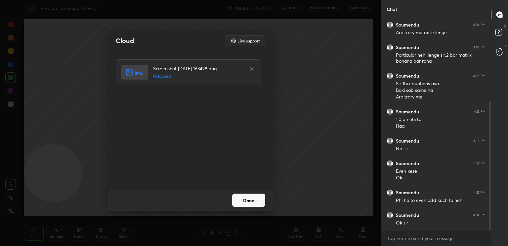
click at [244, 203] on button "Done" at bounding box center [248, 199] width 33 height 13
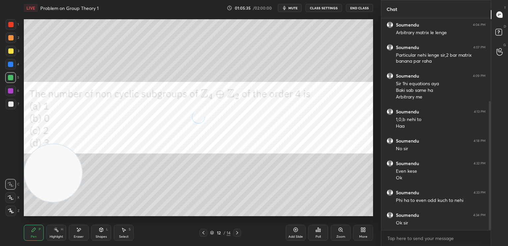
click at [168, 231] on div "12 / 14" at bounding box center [220, 232] width 131 height 8
click at [171, 227] on div "Pen P Highlight H Eraser Shapes L Select S 12 / 14 Add Slide Poll Zoom More" at bounding box center [198, 232] width 349 height 26
click at [171, 228] on div "Pen P Highlight H Eraser Shapes L Select S 12 / 14 Add Slide Poll Zoom More" at bounding box center [198, 232] width 349 height 26
click at [293, 8] on span "mute" at bounding box center [293, 8] width 9 height 5
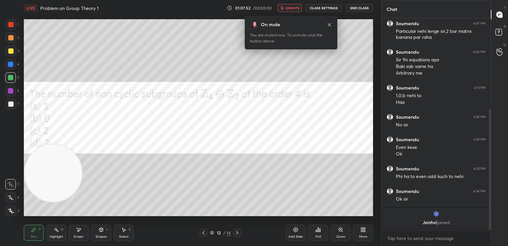
scroll to position [182, 0]
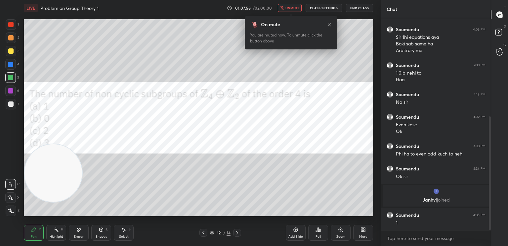
click at [289, 11] on button "unmute" at bounding box center [290, 8] width 24 height 8
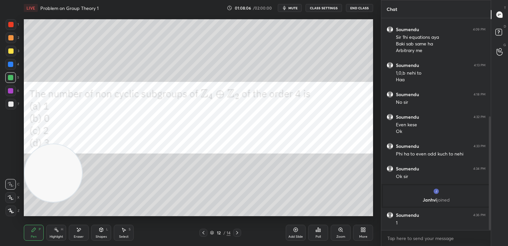
click at [10, 81] on div at bounding box center [10, 77] width 11 height 11
click at [9, 29] on div at bounding box center [11, 24] width 11 height 11
click at [8, 39] on div at bounding box center [10, 37] width 5 height 5
click at [11, 26] on div at bounding box center [10, 24] width 5 height 5
click at [9, 40] on div at bounding box center [10, 37] width 5 height 5
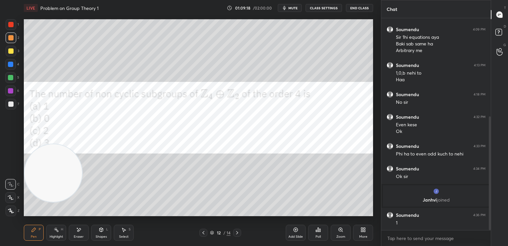
drag, startPoint x: 14, startPoint y: 55, endPoint x: 13, endPoint y: 59, distance: 4.0
click at [14, 60] on div "1 2 3 4 5 6 7" at bounding box center [12, 65] width 14 height 93
click at [11, 69] on div "4" at bounding box center [12, 65] width 14 height 13
click at [13, 67] on div at bounding box center [10, 64] width 11 height 11
click at [12, 104] on div at bounding box center [10, 103] width 5 height 5
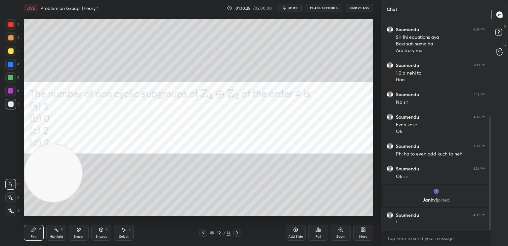
drag, startPoint x: 81, startPoint y: 232, endPoint x: 102, endPoint y: 221, distance: 23.7
click at [81, 234] on div "Eraser" at bounding box center [79, 232] width 20 height 16
click at [39, 233] on div "Pen P" at bounding box center [34, 232] width 20 height 16
click at [12, 92] on div at bounding box center [10, 90] width 5 height 5
click at [299, 4] on div "LIVE Problem on Group Theory 1 01:11:11 / 02:00:00 mute CLASS SETTINGS End Class" at bounding box center [198, 8] width 349 height 16
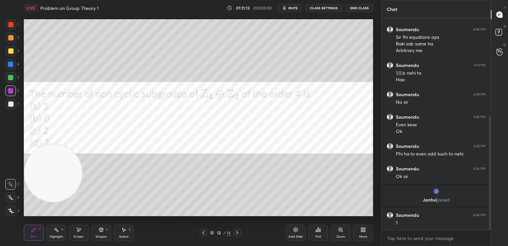
click at [300, 8] on button "mute" at bounding box center [290, 8] width 24 height 8
click at [358, 228] on div "More" at bounding box center [363, 232] width 20 height 16
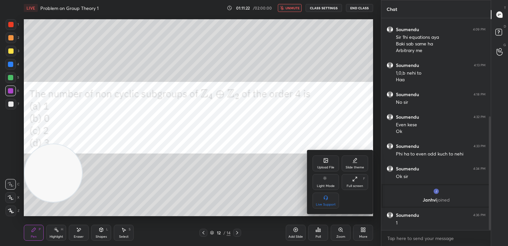
click at [329, 160] on div "Upload File" at bounding box center [326, 163] width 26 height 16
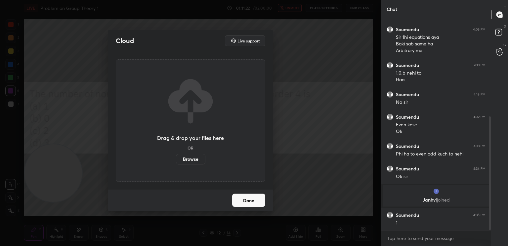
click at [192, 158] on label "Browse" at bounding box center [190, 159] width 29 height 11
click at [176, 158] on input "Browse" at bounding box center [176, 159] width 0 height 11
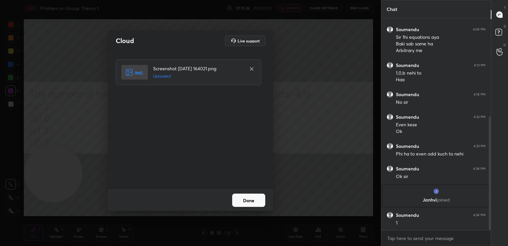
click at [250, 203] on button "Done" at bounding box center [248, 199] width 33 height 13
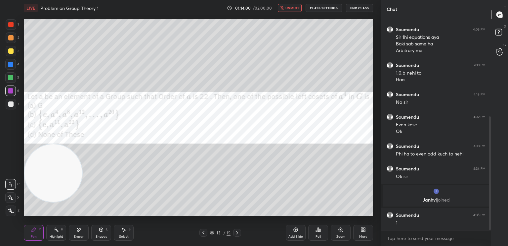
click at [356, 10] on button "End Class" at bounding box center [359, 8] width 27 height 8
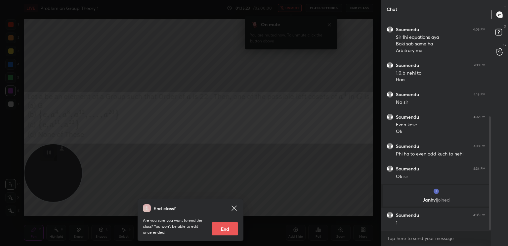
click at [234, 204] on icon at bounding box center [234, 208] width 8 height 8
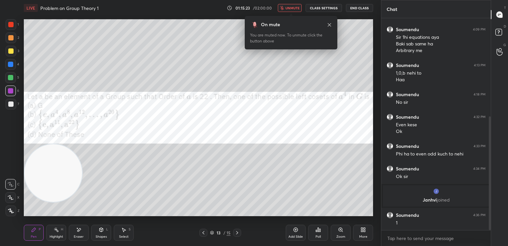
click at [296, 10] on button "unmute" at bounding box center [290, 8] width 24 height 8
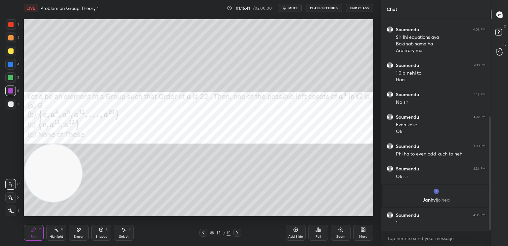
click at [10, 33] on div at bounding box center [11, 37] width 11 height 11
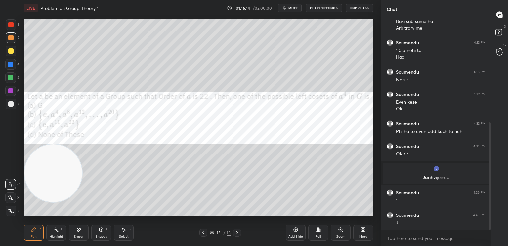
click at [11, 80] on div at bounding box center [10, 77] width 11 height 11
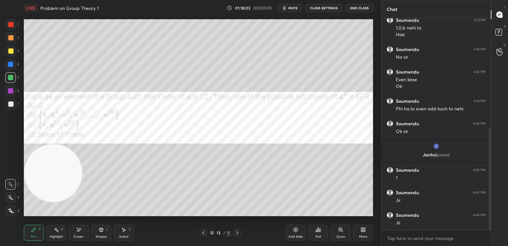
click at [358, 231] on div "More" at bounding box center [363, 232] width 20 height 16
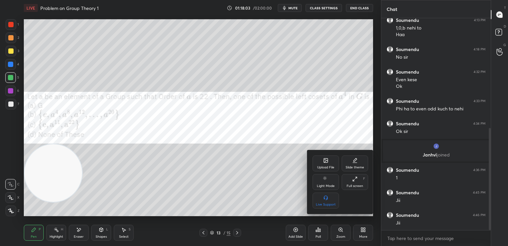
click at [322, 167] on div "Upload File" at bounding box center [325, 166] width 17 height 3
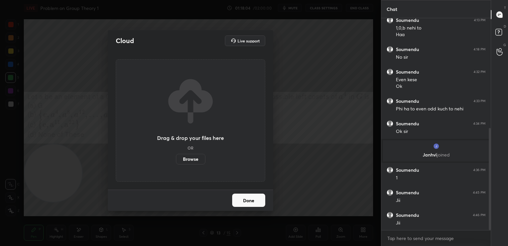
click at [200, 163] on label "Browse" at bounding box center [190, 159] width 29 height 11
click at [176, 163] on input "Browse" at bounding box center [176, 159] width 0 height 11
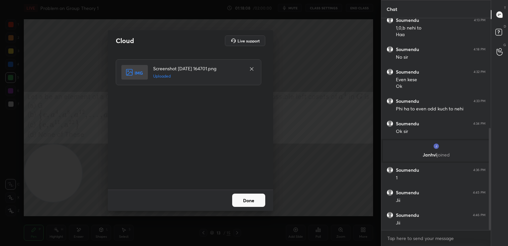
click at [255, 200] on button "Done" at bounding box center [248, 199] width 33 height 13
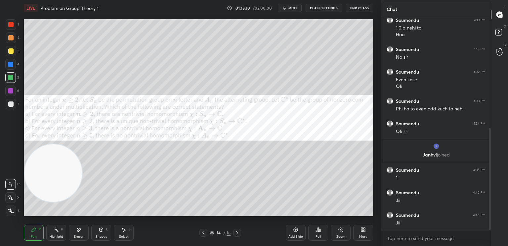
click at [16, 26] on div at bounding box center [11, 24] width 11 height 11
click at [296, 7] on span "mute" at bounding box center [293, 8] width 9 height 5
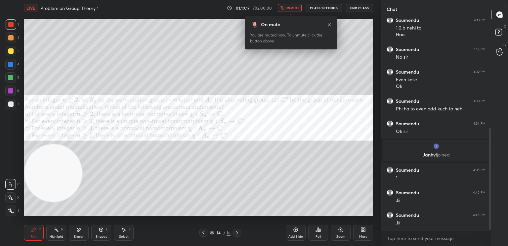
click at [331, 24] on div "On mute You are muted now. To unmute click the button above" at bounding box center [291, 32] width 93 height 33
click at [329, 25] on icon at bounding box center [329, 24] width 5 height 5
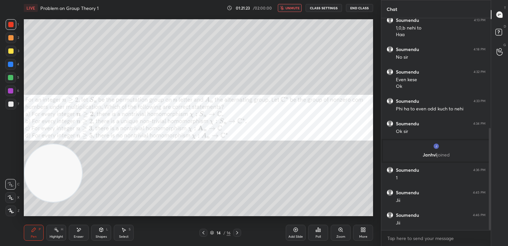
click at [371, 8] on button "End Class" at bounding box center [359, 8] width 27 height 8
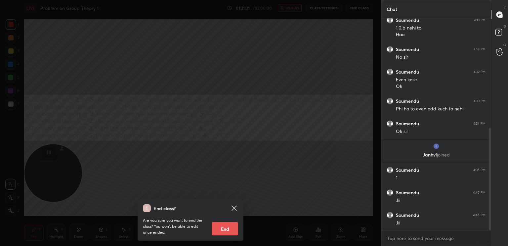
drag, startPoint x: 236, startPoint y: 205, endPoint x: 236, endPoint y: 200, distance: 6.0
click at [236, 204] on icon at bounding box center [234, 208] width 8 height 8
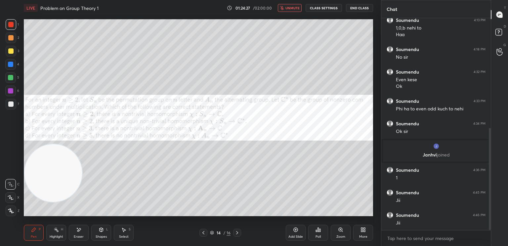
click at [294, 8] on span "unmute" at bounding box center [293, 8] width 14 height 5
click at [11, 64] on div at bounding box center [10, 64] width 5 height 5
click at [10, 76] on div at bounding box center [10, 77] width 5 height 5
click at [295, 234] on div "Add Slide" at bounding box center [296, 232] width 20 height 16
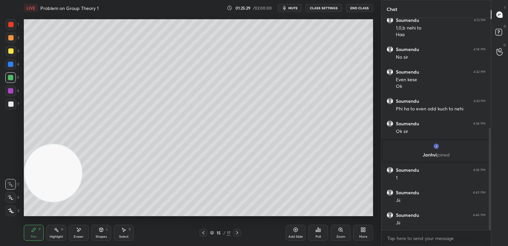
click at [8, 100] on div at bounding box center [11, 104] width 11 height 11
click at [10, 104] on div at bounding box center [10, 103] width 5 height 5
click at [103, 235] on div "Shapes" at bounding box center [101, 236] width 11 height 3
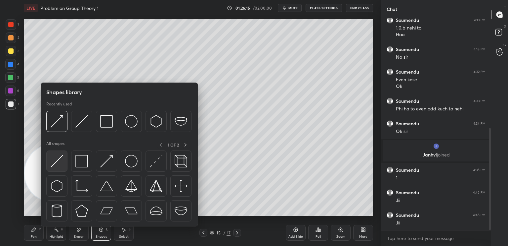
click at [62, 165] on img at bounding box center [57, 161] width 13 height 13
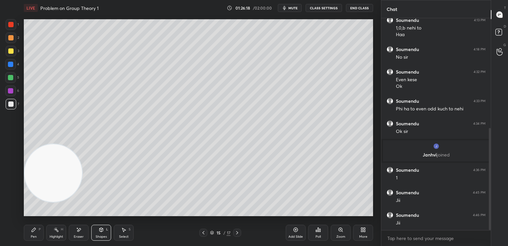
click at [31, 235] on div "Pen" at bounding box center [34, 236] width 6 height 3
click at [299, 9] on button "mute" at bounding box center [290, 8] width 24 height 8
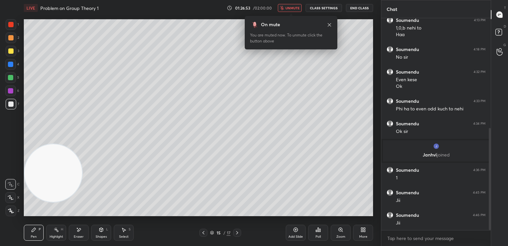
click at [12, 53] on div at bounding box center [10, 50] width 5 height 5
drag, startPoint x: 96, startPoint y: 231, endPoint x: 93, endPoint y: 229, distance: 3.4
click at [96, 232] on div "Shapes L" at bounding box center [101, 232] width 20 height 16
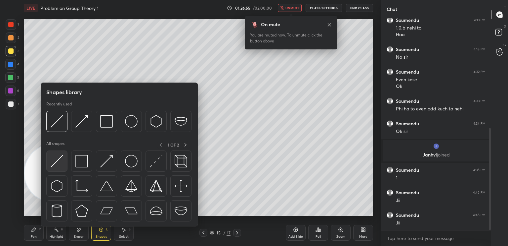
click at [61, 166] on img at bounding box center [57, 161] width 13 height 13
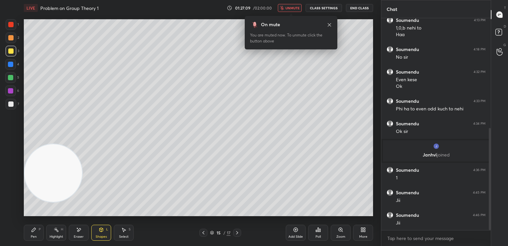
click at [363, 9] on button "End Class" at bounding box center [359, 8] width 27 height 8
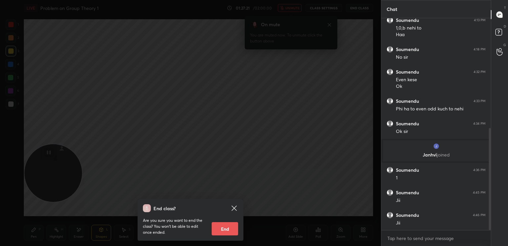
click at [233, 208] on icon at bounding box center [234, 207] width 5 height 5
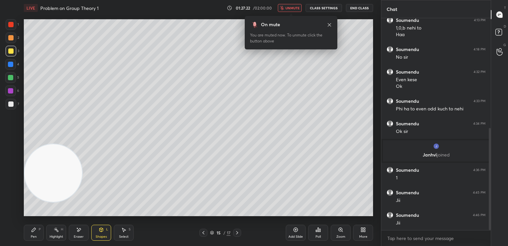
drag, startPoint x: 42, startPoint y: 179, endPoint x: 119, endPoint y: 36, distance: 161.8
click at [82, 144] on video at bounding box center [53, 173] width 58 height 58
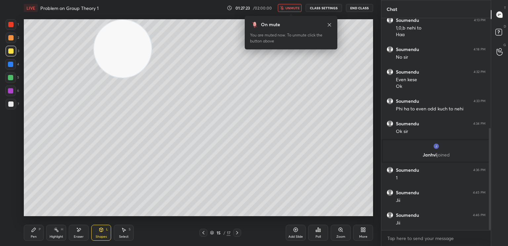
click at [10, 108] on div at bounding box center [11, 104] width 11 height 11
click at [38, 234] on div "Pen P" at bounding box center [34, 232] width 20 height 16
click at [357, 7] on button "End Class" at bounding box center [359, 8] width 27 height 8
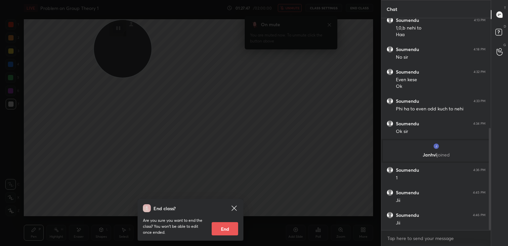
click at [234, 204] on icon at bounding box center [234, 208] width 8 height 8
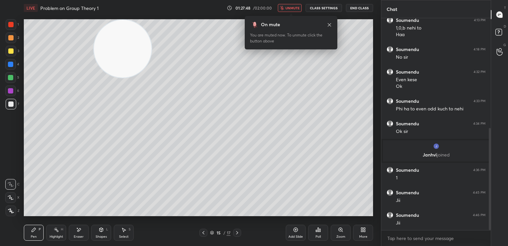
click at [290, 8] on span "unmute" at bounding box center [293, 8] width 14 height 5
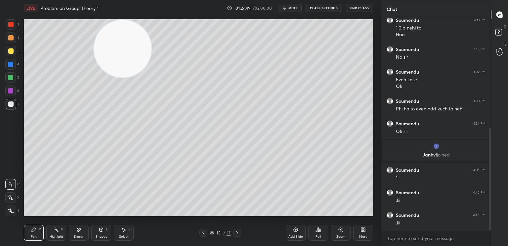
drag, startPoint x: 81, startPoint y: 103, endPoint x: 12, endPoint y: 195, distance: 114.9
click at [15, 188] on div "1 2 3 4 5 6 7 C X Z E E Erase all H H LIVE Problem on Group Theory 1 01:27:49 /…" at bounding box center [188, 123] width 376 height 246
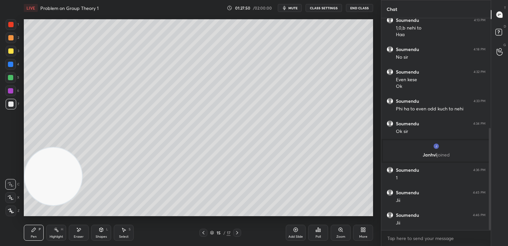
drag, startPoint x: 94, startPoint y: 99, endPoint x: 137, endPoint y: 45, distance: 68.9
click at [82, 147] on video at bounding box center [53, 176] width 58 height 58
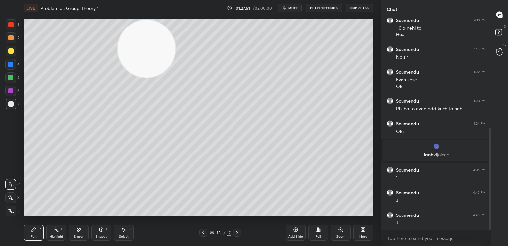
click at [12, 108] on div at bounding box center [11, 104] width 11 height 11
click at [204, 232] on icon at bounding box center [203, 232] width 5 height 5
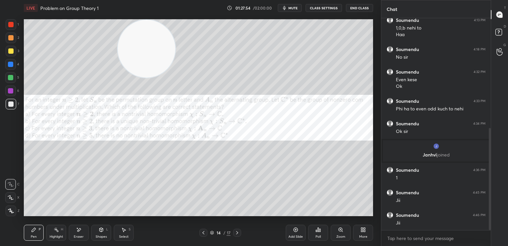
click at [235, 233] on icon at bounding box center [237, 232] width 5 height 5
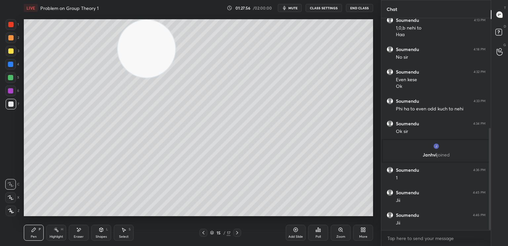
click at [6, 91] on div at bounding box center [10, 90] width 11 height 11
click at [12, 62] on div at bounding box center [10, 64] width 5 height 5
click at [38, 224] on div "Pen P" at bounding box center [34, 232] width 20 height 16
click at [12, 102] on div at bounding box center [10, 103] width 5 height 5
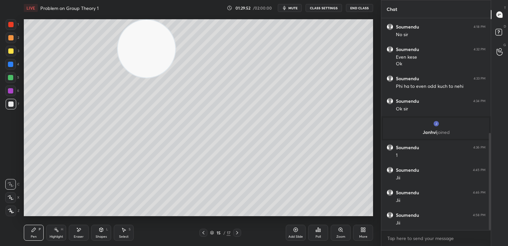
scroll to position [256, 0]
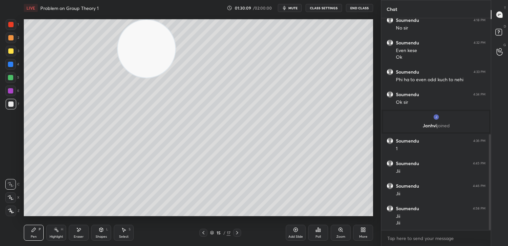
click at [13, 92] on div at bounding box center [10, 90] width 5 height 5
click at [204, 233] on icon at bounding box center [203, 232] width 5 height 5
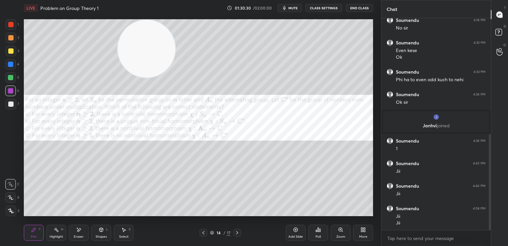
click at [240, 232] on icon at bounding box center [237, 232] width 5 height 5
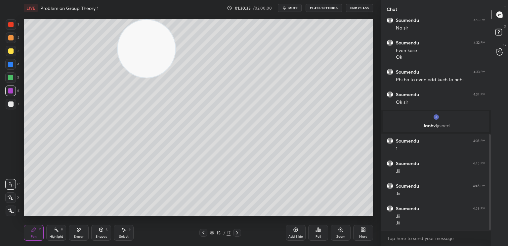
click at [12, 80] on div at bounding box center [10, 77] width 5 height 5
click at [9, 102] on div at bounding box center [10, 103] width 5 height 5
click at [9, 26] on div at bounding box center [10, 24] width 5 height 5
click at [294, 5] on button "mute" at bounding box center [290, 8] width 24 height 8
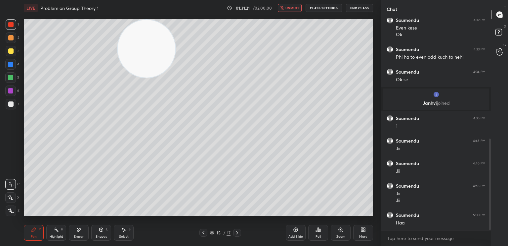
click at [295, 10] on span "unmute" at bounding box center [293, 8] width 14 height 5
click at [201, 229] on div at bounding box center [204, 232] width 8 height 8
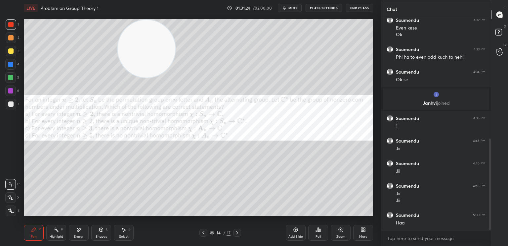
drag, startPoint x: 11, startPoint y: 87, endPoint x: 7, endPoint y: 89, distance: 4.4
click at [10, 89] on div at bounding box center [10, 90] width 11 height 11
click at [11, 50] on div at bounding box center [10, 50] width 5 height 5
click at [238, 233] on icon at bounding box center [237, 232] width 5 height 5
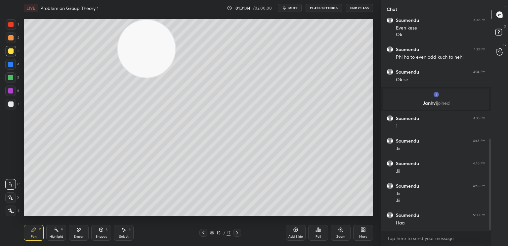
click at [10, 106] on div at bounding box center [10, 103] width 5 height 5
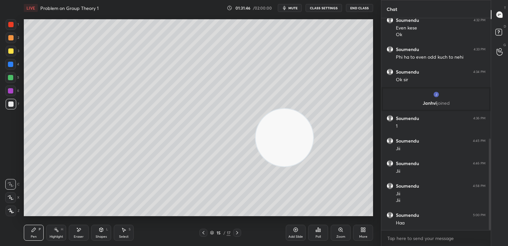
drag, startPoint x: 267, startPoint y: 124, endPoint x: 345, endPoint y: 49, distance: 108.1
click at [313, 109] on video at bounding box center [285, 138] width 58 height 58
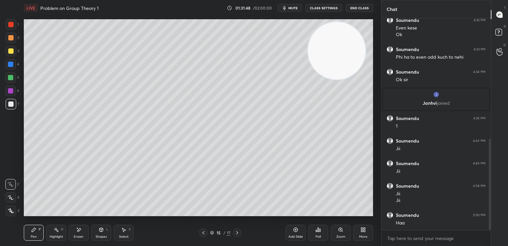
click at [294, 236] on div "Add Slide" at bounding box center [296, 236] width 15 height 3
click at [110, 232] on div "Shapes L" at bounding box center [101, 232] width 20 height 16
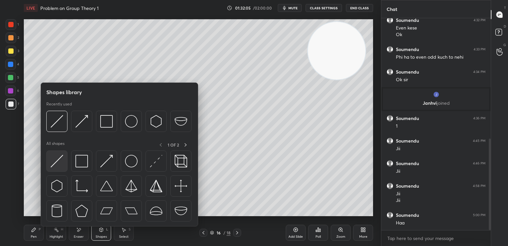
click at [57, 159] on img at bounding box center [57, 161] width 13 height 13
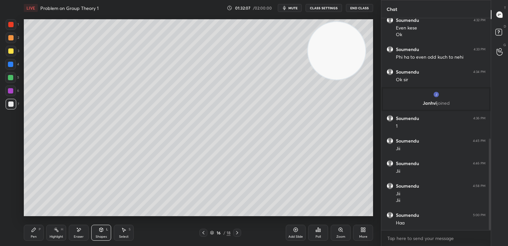
click at [32, 228] on icon at bounding box center [33, 229] width 5 height 5
click at [204, 232] on icon at bounding box center [203, 232] width 5 height 5
click at [237, 232] on icon at bounding box center [237, 232] width 5 height 5
click at [15, 54] on div "3" at bounding box center [13, 51] width 14 height 11
click at [78, 229] on icon at bounding box center [78, 230] width 5 height 6
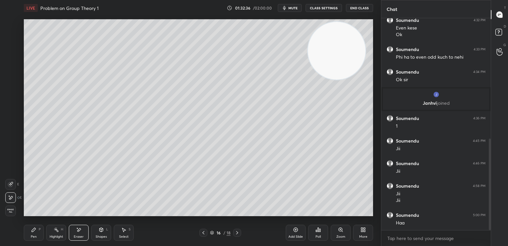
click at [100, 236] on div "Shapes" at bounding box center [101, 236] width 11 height 3
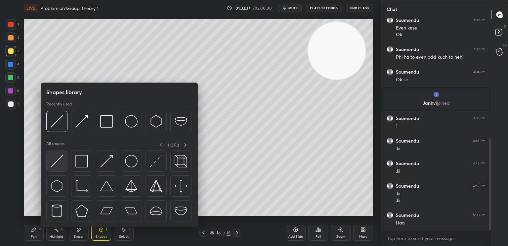
click at [59, 164] on img at bounding box center [57, 161] width 13 height 13
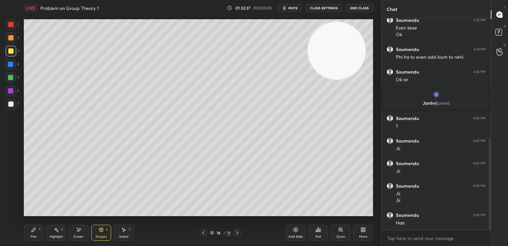
click at [10, 80] on div at bounding box center [10, 77] width 5 height 5
click at [11, 73] on div "1 2 3 4 5 6 7" at bounding box center [12, 65] width 14 height 93
click at [36, 231] on icon at bounding box center [33, 229] width 5 height 5
click at [9, 109] on div "7" at bounding box center [13, 105] width 14 height 13
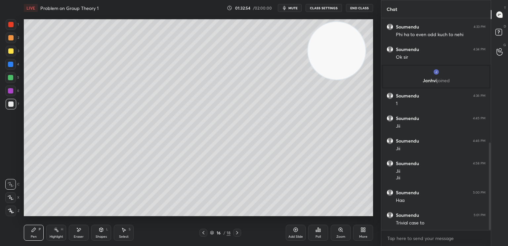
scroll to position [308, 0]
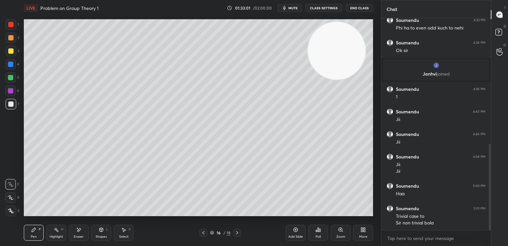
drag, startPoint x: 7, startPoint y: 77, endPoint x: 10, endPoint y: 80, distance: 4.3
click at [7, 82] on div at bounding box center [10, 77] width 11 height 11
click at [8, 105] on div at bounding box center [10, 103] width 5 height 5
click at [11, 40] on div at bounding box center [10, 37] width 5 height 5
click at [201, 231] on icon at bounding box center [203, 232] width 5 height 5
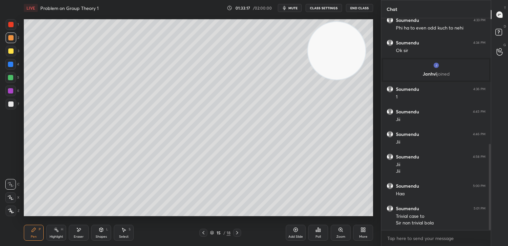
click at [77, 235] on div "Eraser" at bounding box center [79, 236] width 10 height 3
click at [11, 200] on icon at bounding box center [10, 198] width 5 height 6
click at [29, 234] on div "Pen P" at bounding box center [34, 232] width 20 height 16
click at [9, 57] on div "3" at bounding box center [13, 52] width 14 height 13
click at [238, 235] on div "Pen P Highlight H Eraser Shapes L Select S 15 / 18 Add Slide Poll Zoom More" at bounding box center [198, 232] width 349 height 26
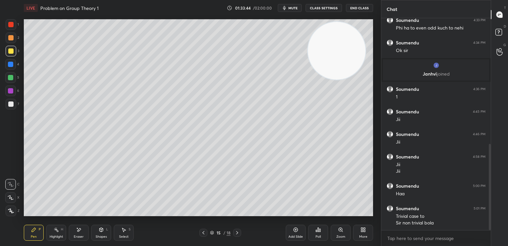
click at [240, 233] on div at bounding box center [237, 232] width 8 height 8
click at [11, 36] on div at bounding box center [10, 37] width 5 height 5
drag, startPoint x: 13, startPoint y: 24, endPoint x: 12, endPoint y: 28, distance: 4.1
click at [13, 25] on div at bounding box center [10, 24] width 5 height 5
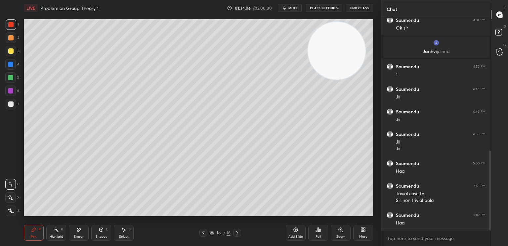
scroll to position [353, 0]
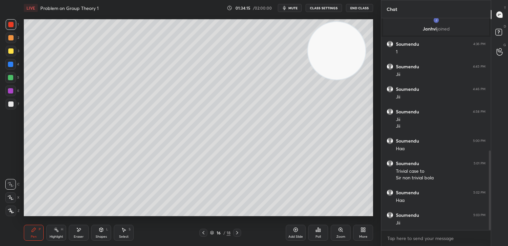
click at [203, 233] on icon at bounding box center [203, 232] width 5 height 5
click at [205, 233] on icon at bounding box center [203, 232] width 5 height 5
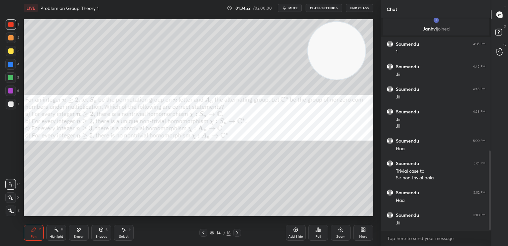
click at [237, 229] on div at bounding box center [237, 232] width 8 height 8
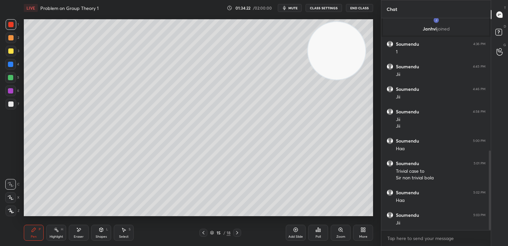
click at [237, 229] on div at bounding box center [237, 232] width 8 height 8
click at [204, 233] on icon at bounding box center [203, 232] width 5 height 5
click at [12, 51] on div at bounding box center [10, 50] width 5 height 5
click at [15, 75] on div at bounding box center [10, 77] width 11 height 11
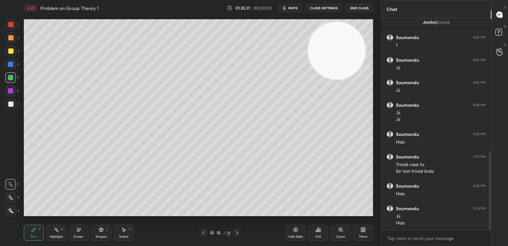
drag, startPoint x: 331, startPoint y: 160, endPoint x: 326, endPoint y: 151, distance: 11.1
click at [329, 79] on video at bounding box center [337, 51] width 58 height 58
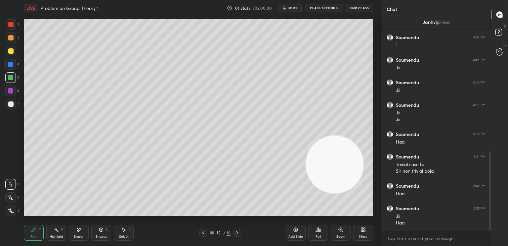
click at [12, 25] on div at bounding box center [10, 24] width 5 height 5
click at [8, 61] on div at bounding box center [10, 64] width 11 height 11
click at [239, 232] on icon at bounding box center [237, 232] width 5 height 5
click at [8, 104] on div at bounding box center [10, 103] width 5 height 5
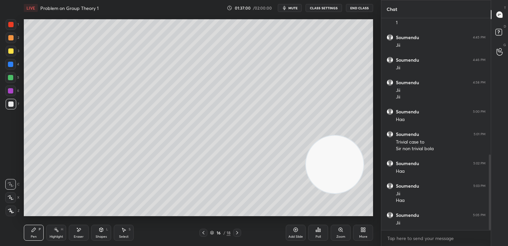
click at [10, 65] on div at bounding box center [10, 64] width 5 height 5
drag, startPoint x: 19, startPoint y: 110, endPoint x: 16, endPoint y: 107, distance: 4.0
click at [18, 109] on div "1 2 3 4 5 6 7" at bounding box center [12, 65] width 14 height 93
click at [16, 102] on div "7" at bounding box center [13, 104] width 14 height 11
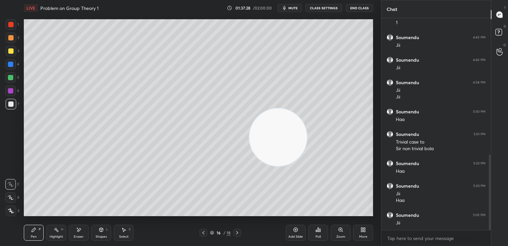
drag, startPoint x: 310, startPoint y: 157, endPoint x: 0, endPoint y: 175, distance: 310.6
click at [6, 171] on div "1 2 3 4 5 6 7 C X Z E E Erase all H H LIVE Problem on Group Theory 1 01:37:28 /…" at bounding box center [188, 123] width 376 height 246
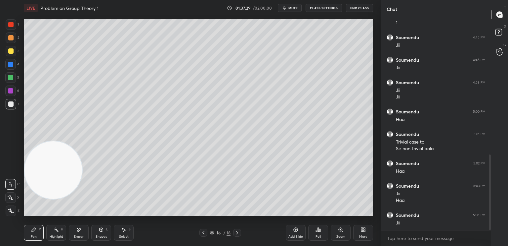
scroll to position [404, 0]
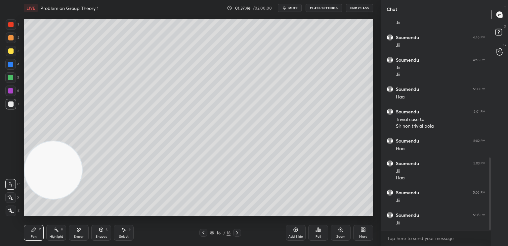
click at [11, 80] on div at bounding box center [10, 77] width 11 height 11
click at [9, 28] on div at bounding box center [11, 24] width 11 height 11
click at [99, 236] on div "Shapes" at bounding box center [101, 236] width 11 height 3
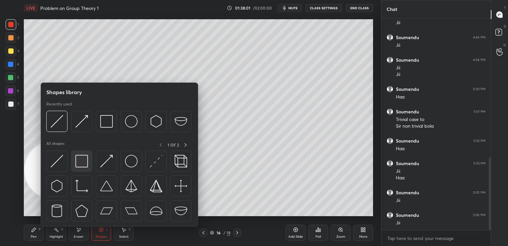
click at [82, 166] on img at bounding box center [81, 161] width 13 height 13
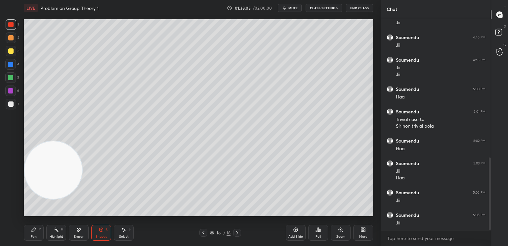
scroll to position [427, 0]
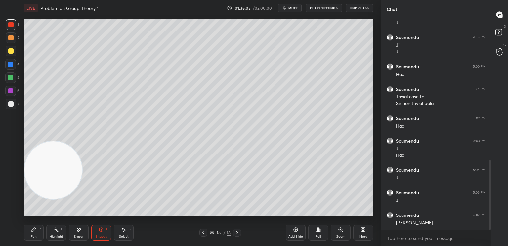
drag, startPoint x: 13, startPoint y: 67, endPoint x: 9, endPoint y: 65, distance: 3.9
click at [12, 66] on div at bounding box center [10, 64] width 5 height 5
click at [41, 229] on div "Pen P" at bounding box center [34, 232] width 20 height 16
click at [10, 102] on div at bounding box center [10, 103] width 5 height 5
click at [291, 237] on div "Add Slide" at bounding box center [296, 236] width 15 height 3
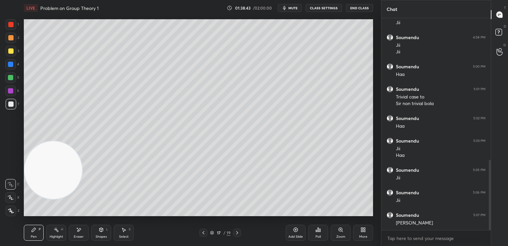
click at [78, 226] on div "Eraser" at bounding box center [79, 232] width 20 height 16
drag, startPoint x: 41, startPoint y: 226, endPoint x: 38, endPoint y: 229, distance: 4.7
click at [38, 229] on div "Pen P" at bounding box center [34, 232] width 20 height 16
click at [13, 104] on div at bounding box center [10, 103] width 5 height 5
click at [80, 238] on div "Eraser" at bounding box center [79, 236] width 10 height 3
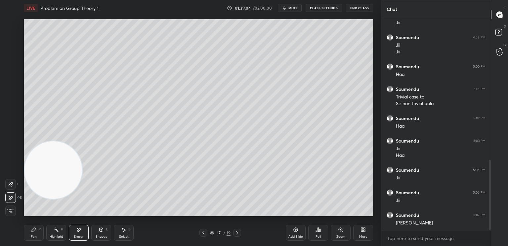
click at [104, 232] on div "Shapes L" at bounding box center [101, 232] width 20 height 16
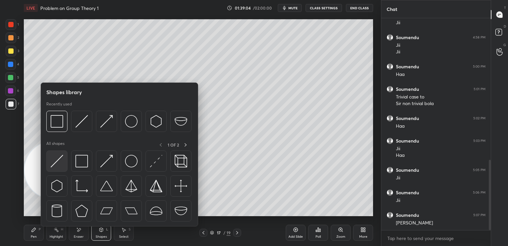
click at [60, 164] on img at bounding box center [57, 161] width 13 height 13
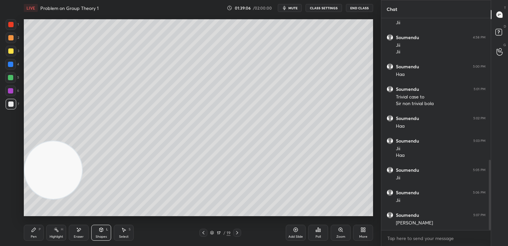
click at [32, 229] on icon at bounding box center [33, 229] width 5 height 5
click at [13, 106] on div at bounding box center [11, 104] width 11 height 11
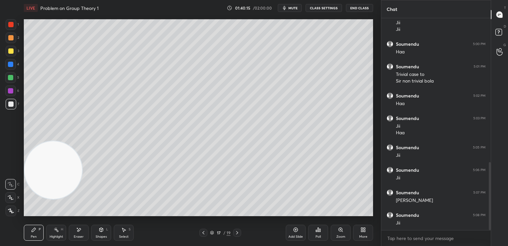
click at [10, 103] on div at bounding box center [10, 103] width 5 height 5
click at [10, 67] on div at bounding box center [10, 64] width 11 height 11
click at [12, 44] on div "2" at bounding box center [13, 38] width 14 height 13
click at [10, 104] on div at bounding box center [10, 103] width 5 height 5
click at [7, 108] on div at bounding box center [11, 104] width 11 height 11
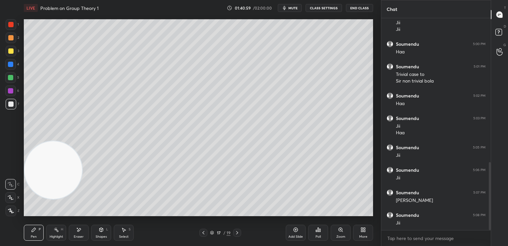
click at [298, 230] on div "Add Slide" at bounding box center [296, 232] width 20 height 16
click at [203, 234] on icon at bounding box center [203, 232] width 5 height 5
click at [205, 232] on icon at bounding box center [203, 232] width 5 height 5
click at [204, 234] on icon at bounding box center [203, 232] width 5 height 5
click at [203, 234] on icon at bounding box center [203, 232] width 5 height 5
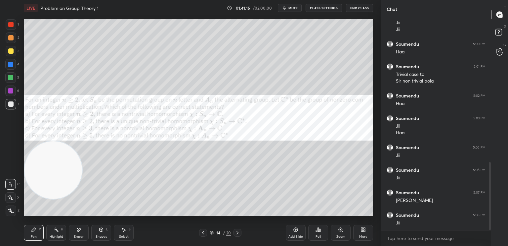
click at [9, 91] on div at bounding box center [10, 90] width 5 height 5
click at [237, 234] on icon at bounding box center [237, 232] width 5 height 5
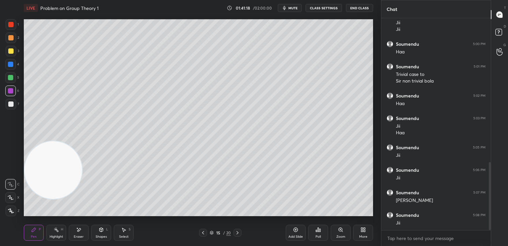
click at [236, 234] on icon at bounding box center [237, 232] width 5 height 5
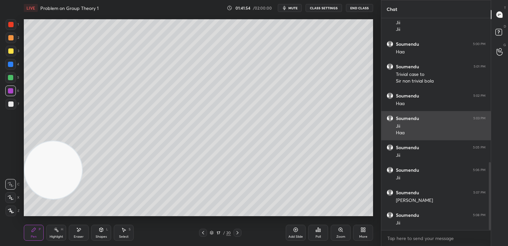
scroll to position [472, 0]
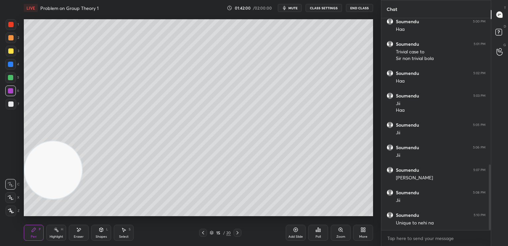
click at [12, 67] on div at bounding box center [10, 64] width 11 height 11
click at [237, 233] on icon at bounding box center [237, 232] width 5 height 5
click at [293, 7] on span "mute" at bounding box center [293, 8] width 9 height 5
click at [295, 6] on button "unmute" at bounding box center [290, 8] width 24 height 8
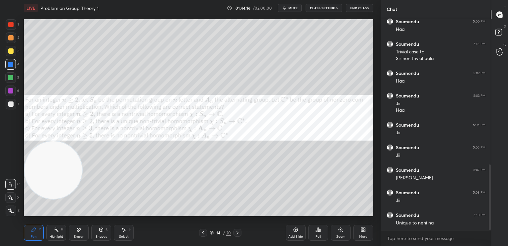
click at [11, 103] on div at bounding box center [10, 103] width 5 height 5
click at [14, 23] on div at bounding box center [11, 24] width 11 height 11
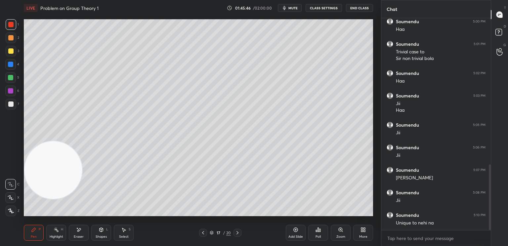
click at [202, 232] on icon at bounding box center [203, 232] width 5 height 5
click at [238, 231] on icon at bounding box center [237, 232] width 5 height 5
click at [237, 233] on icon at bounding box center [237, 232] width 5 height 5
click at [78, 234] on div "Eraser" at bounding box center [79, 232] width 20 height 16
drag, startPoint x: 11, startPoint y: 208, endPoint x: 9, endPoint y: 211, distance: 3.8
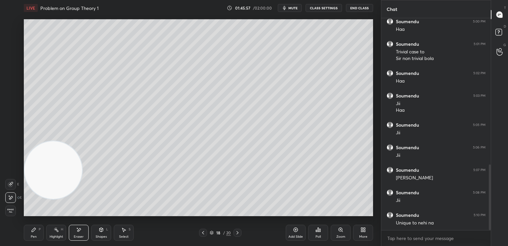
click at [9, 210] on span "Erase all" at bounding box center [11, 210] width 10 height 5
click at [35, 232] on div "Pen P" at bounding box center [34, 232] width 20 height 16
click at [13, 101] on div at bounding box center [11, 104] width 11 height 11
click at [11, 90] on div at bounding box center [10, 90] width 5 height 5
click at [199, 237] on div "Pen P Highlight H Eraser Shapes L Select S 18 / 20 Add Slide Poll Zoom More" at bounding box center [198, 232] width 349 height 26
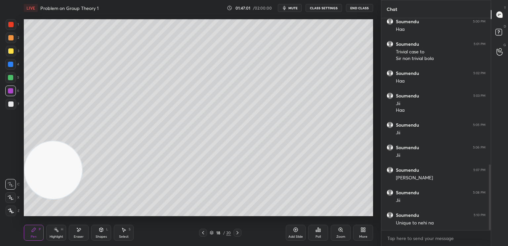
click at [203, 233] on icon at bounding box center [203, 232] width 5 height 5
click at [203, 232] on icon at bounding box center [203, 232] width 2 height 3
click at [203, 232] on icon at bounding box center [203, 232] width 5 height 5
click at [203, 233] on icon at bounding box center [203, 232] width 5 height 5
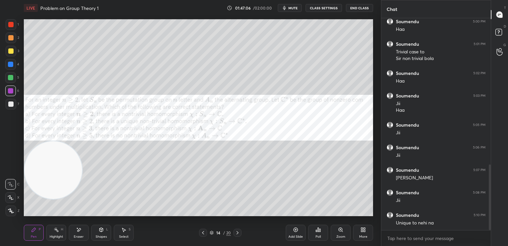
click at [10, 78] on div at bounding box center [10, 77] width 5 height 5
click at [233, 232] on div "14 / 20" at bounding box center [220, 232] width 42 height 8
click at [235, 232] on icon at bounding box center [237, 232] width 5 height 5
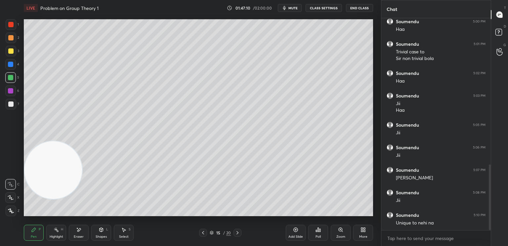
click at [235, 233] on icon at bounding box center [237, 232] width 5 height 5
click at [234, 234] on div at bounding box center [238, 232] width 8 height 8
click at [236, 235] on icon at bounding box center [237, 232] width 5 height 5
click at [201, 235] on icon at bounding box center [203, 232] width 5 height 5
click at [202, 234] on icon at bounding box center [203, 232] width 5 height 5
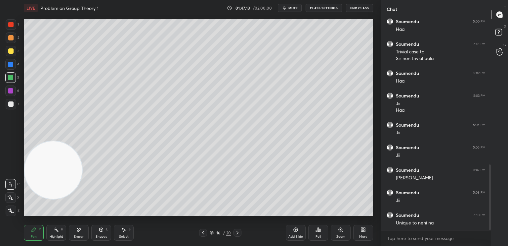
click at [202, 234] on icon at bounding box center [203, 232] width 5 height 5
click at [202, 231] on icon at bounding box center [203, 232] width 5 height 5
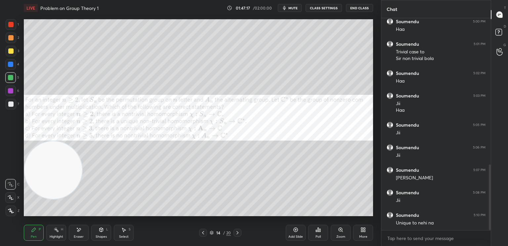
click at [11, 90] on div at bounding box center [10, 90] width 5 height 5
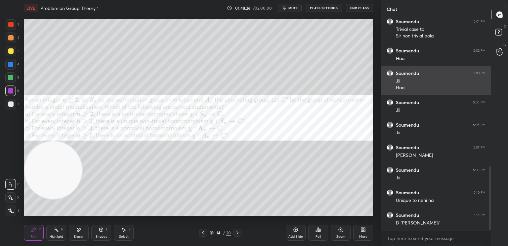
scroll to position [518, 0]
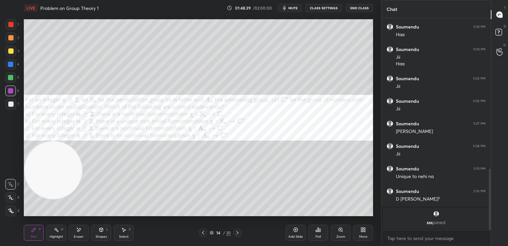
click at [292, 9] on span "mute" at bounding box center [293, 8] width 9 height 5
click at [294, 8] on span "unmute" at bounding box center [293, 8] width 14 height 5
drag, startPoint x: 77, startPoint y: 243, endPoint x: 79, endPoint y: 239, distance: 4.6
click at [64, 0] on html "1 2 3 4 5 6 7 C X Z E E Erase all H H LIVE Problem on Group Theory 1 01:48:59 /…" at bounding box center [254, 0] width 508 height 0
click at [83, 228] on div "Eraser" at bounding box center [79, 232] width 20 height 16
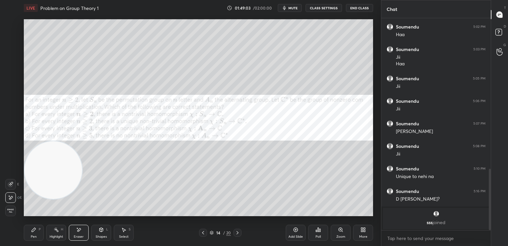
click at [38, 229] on div "Pen P" at bounding box center [34, 232] width 20 height 16
click at [13, 24] on div at bounding box center [11, 24] width 11 height 11
drag, startPoint x: 80, startPoint y: 236, endPoint x: 77, endPoint y: 236, distance: 3.3
click at [80, 236] on div "Eraser" at bounding box center [79, 236] width 10 height 3
click at [34, 232] on div "Pen P" at bounding box center [34, 232] width 20 height 16
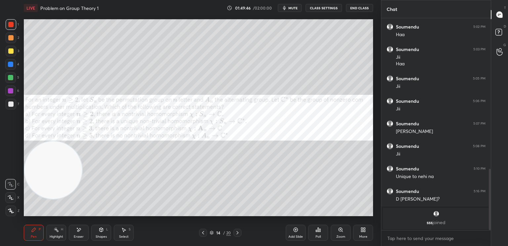
click at [36, 146] on video at bounding box center [53, 170] width 58 height 58
click at [360, 227] on div "More" at bounding box center [363, 232] width 20 height 16
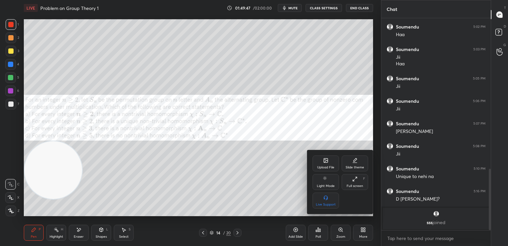
click at [322, 162] on div "Upload File" at bounding box center [326, 163] width 26 height 16
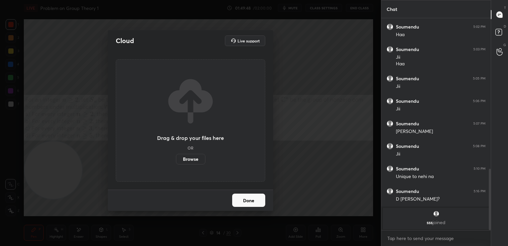
click at [196, 161] on label "Browse" at bounding box center [190, 159] width 29 height 11
click at [176, 161] on input "Browse" at bounding box center [176, 159] width 0 height 11
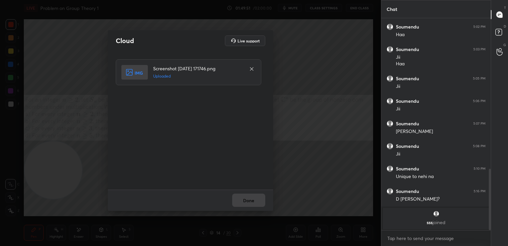
click at [256, 199] on div "Done" at bounding box center [190, 199] width 165 height 21
click at [256, 200] on button "Done" at bounding box center [248, 199] width 33 height 13
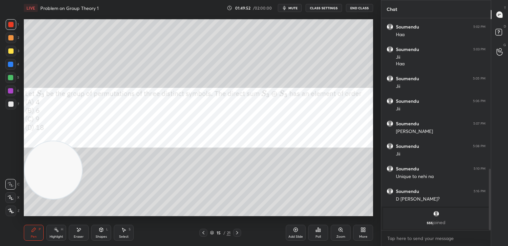
click at [299, 8] on button "mute" at bounding box center [290, 8] width 24 height 8
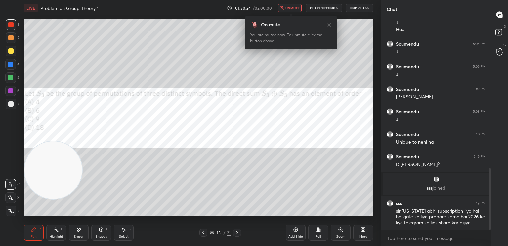
scroll to position [511, 0]
click at [292, 8] on span "unmute" at bounding box center [293, 8] width 14 height 5
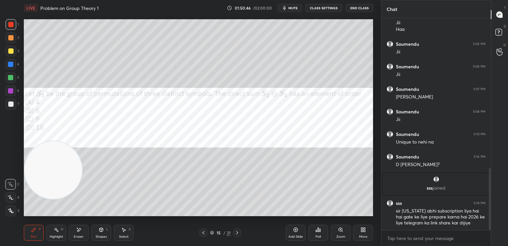
click at [13, 80] on div at bounding box center [10, 77] width 11 height 11
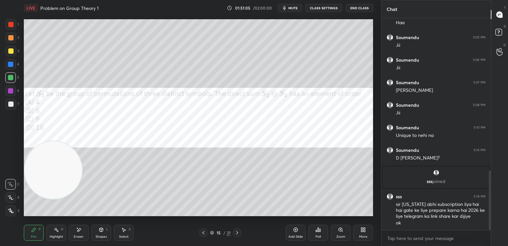
scroll to position [540, 0]
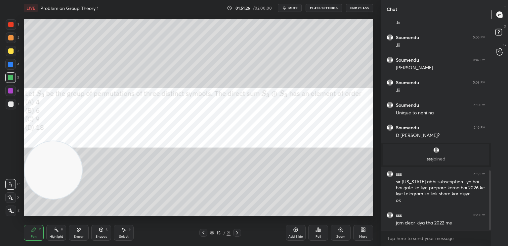
drag, startPoint x: 13, startPoint y: 31, endPoint x: 11, endPoint y: 28, distance: 4.0
click at [12, 30] on div "1" at bounding box center [12, 25] width 13 height 13
click at [5, 21] on div "1 2 3 4 5 6 7 C X Z E E Erase all H H" at bounding box center [10, 117] width 21 height 197
click at [11, 66] on div at bounding box center [10, 64] width 5 height 5
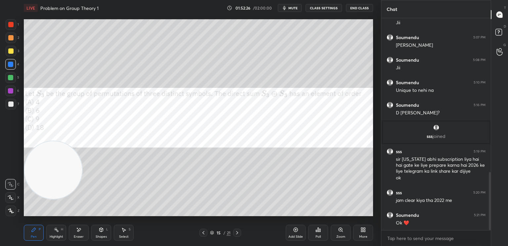
click at [365, 7] on button "End Class" at bounding box center [359, 8] width 27 height 8
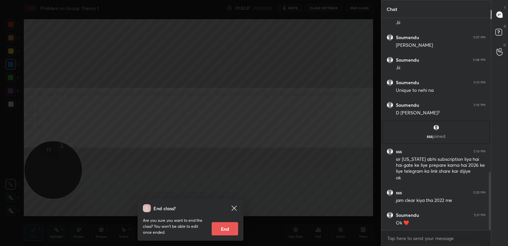
click at [226, 227] on button "End" at bounding box center [225, 228] width 26 height 13
type textarea "x"
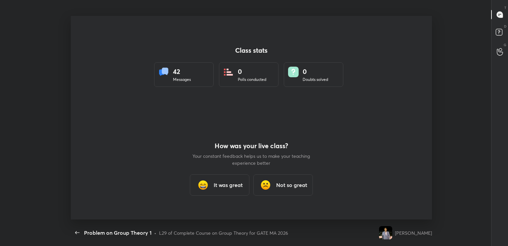
scroll to position [32885, 32587]
